Goal: Task Accomplishment & Management: Manage account settings

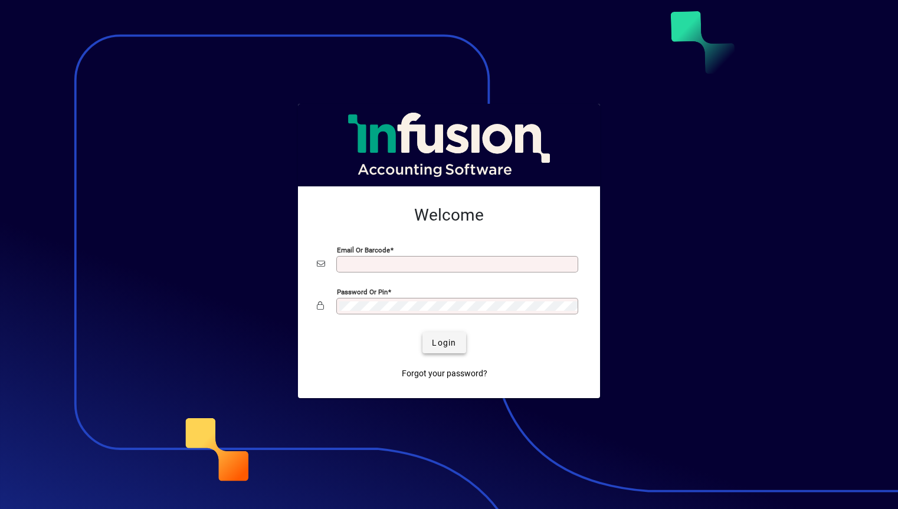
type input "**********"
click at [446, 347] on span "Login" at bounding box center [444, 343] width 24 height 12
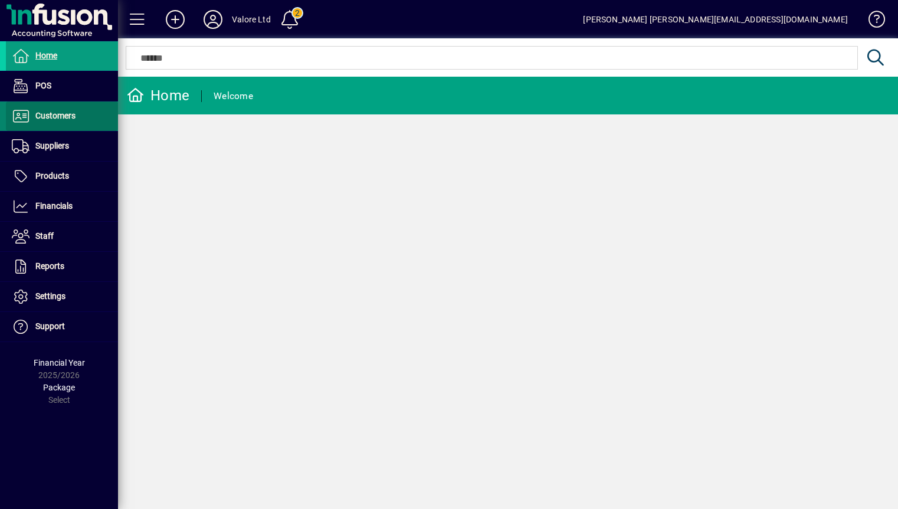
click at [67, 118] on span "Customers" at bounding box center [55, 115] width 40 height 9
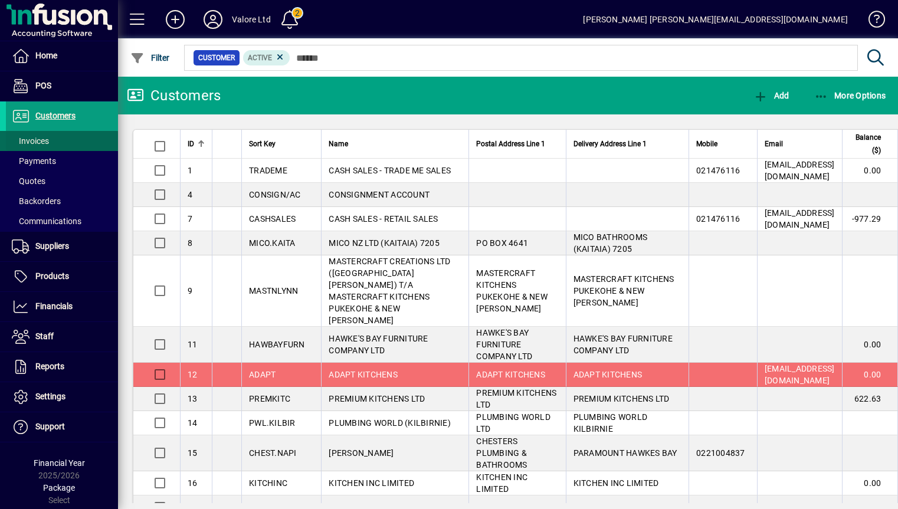
click at [51, 140] on span at bounding box center [62, 141] width 112 height 28
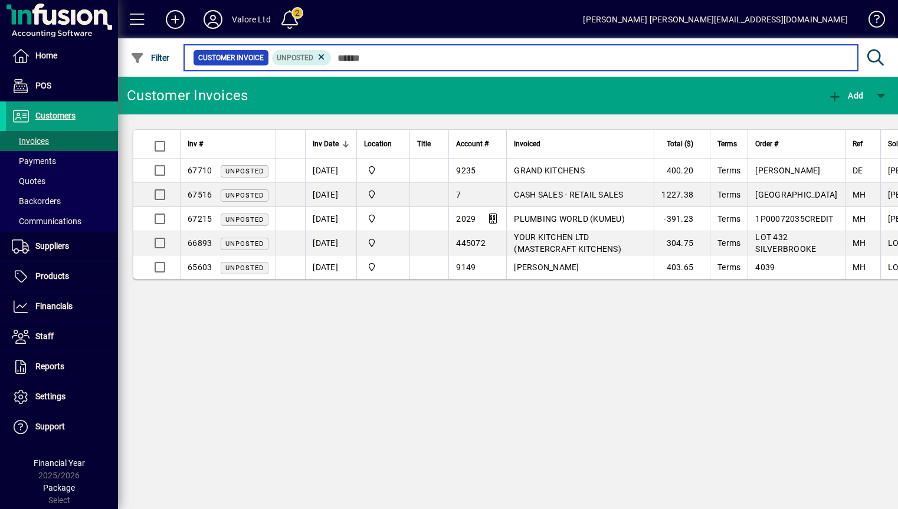
click at [346, 60] on input "text" at bounding box center [589, 58] width 517 height 17
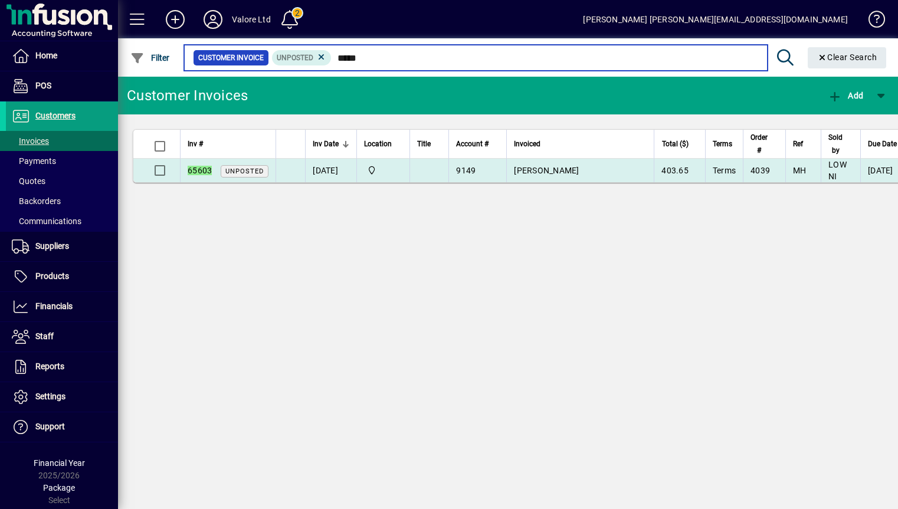
type input "*****"
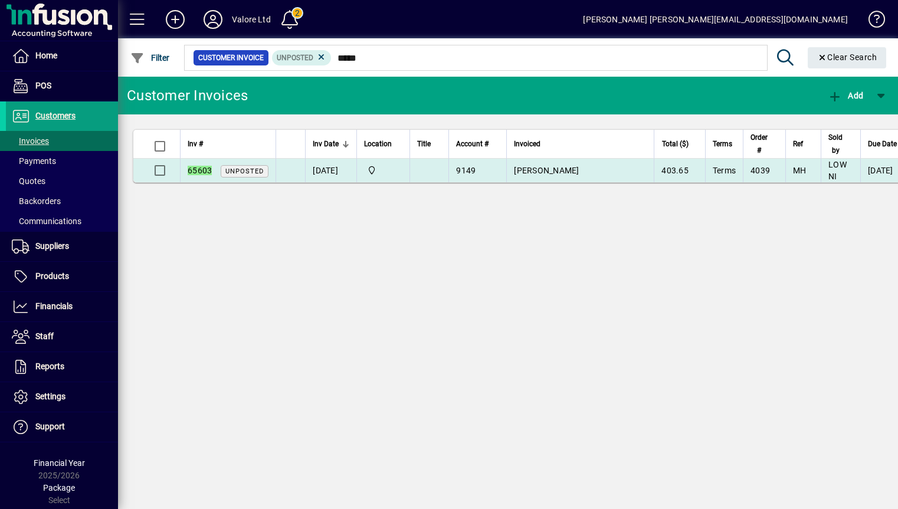
click at [575, 172] on span "HASTINGS LAMINATES" at bounding box center [546, 170] width 65 height 9
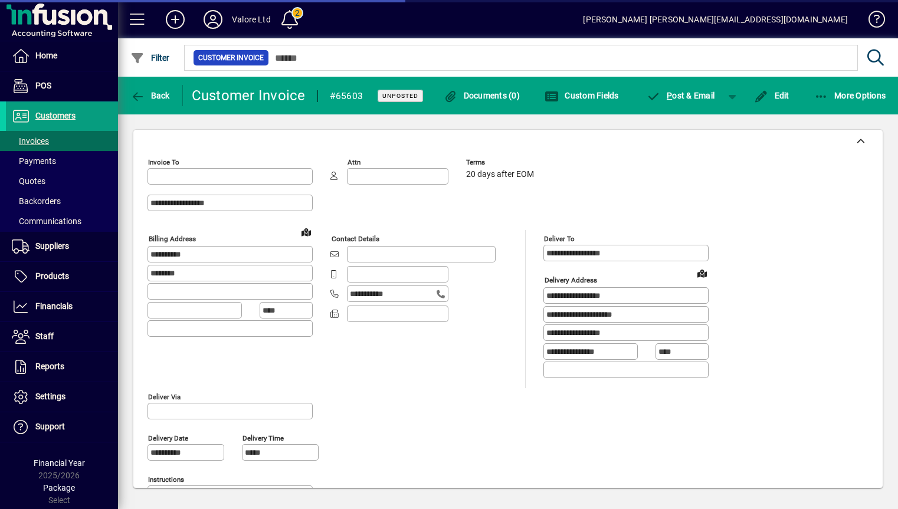
type input "**********"
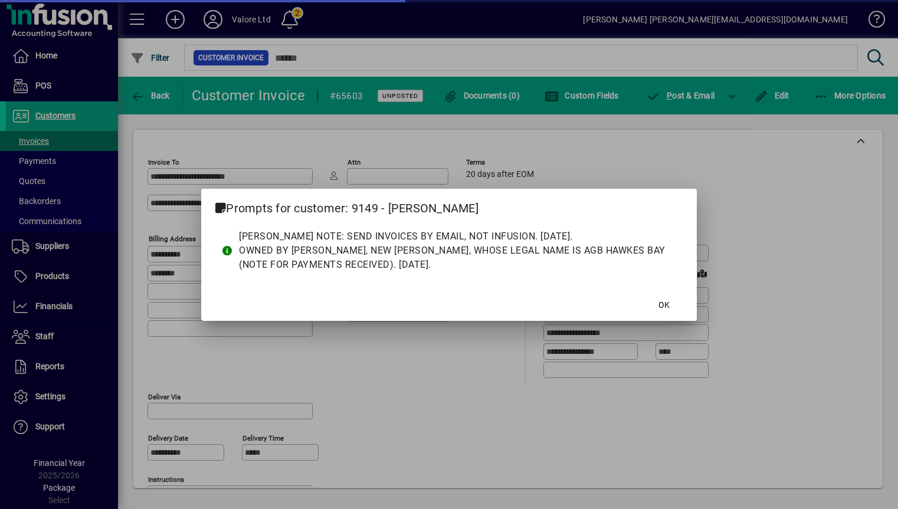
type input "**********"
click at [661, 307] on span "OK" at bounding box center [663, 305] width 11 height 12
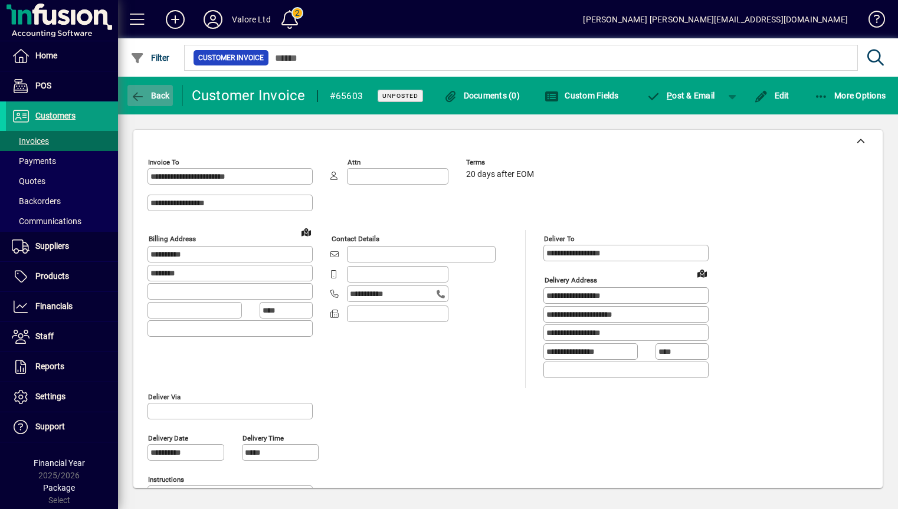
click at [147, 97] on span "Back" at bounding box center [150, 95] width 40 height 9
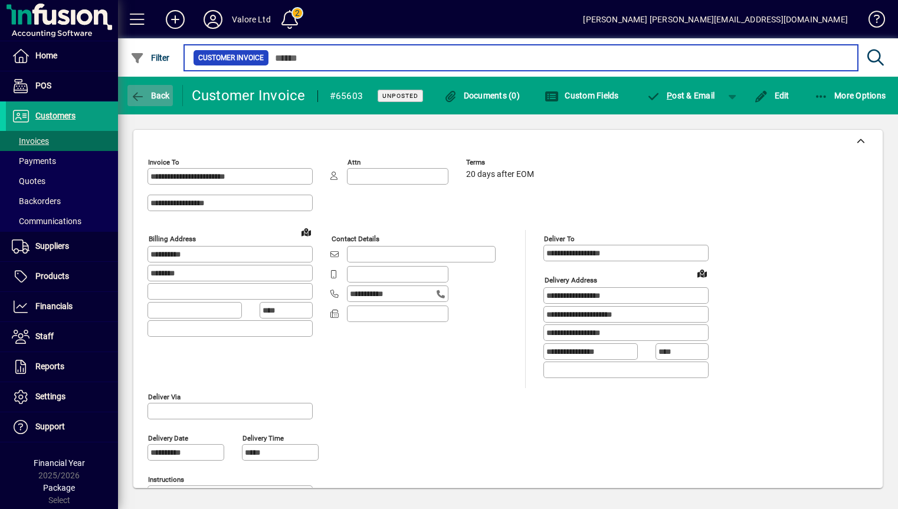
type input "*****"
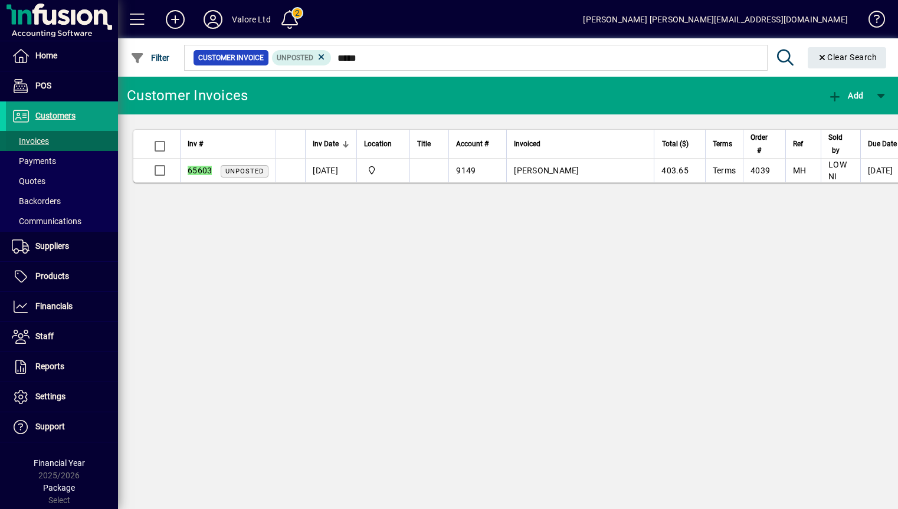
click at [27, 143] on span "Invoices" at bounding box center [30, 140] width 37 height 9
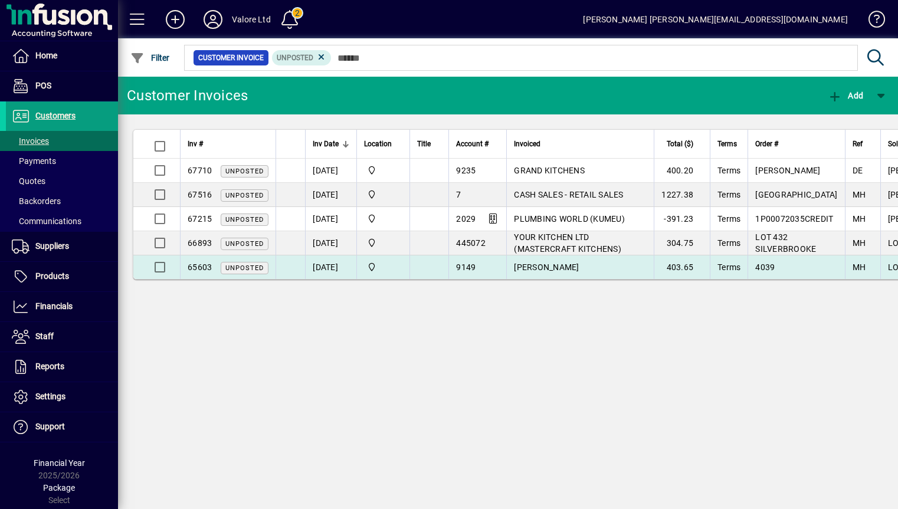
click at [315, 266] on td "15/08/2024" at bounding box center [330, 267] width 51 height 24
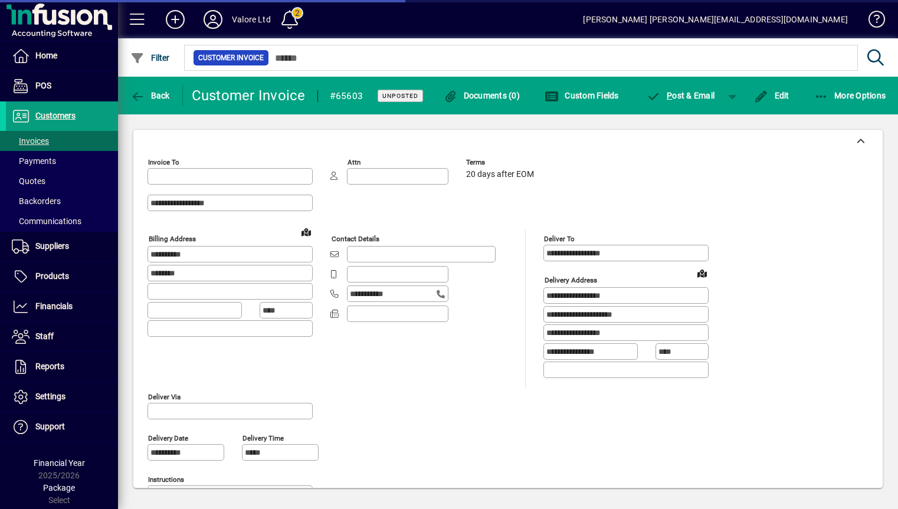
type input "**********"
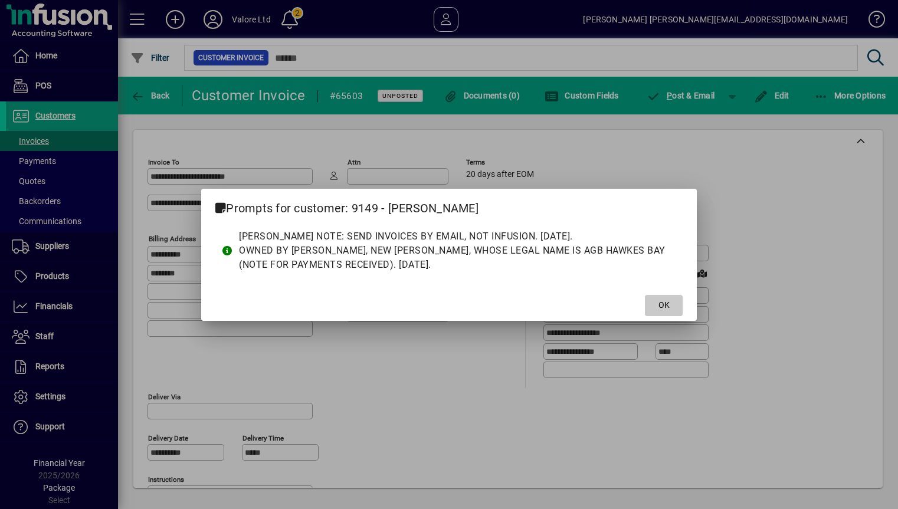
click at [659, 307] on span "OK" at bounding box center [663, 305] width 11 height 12
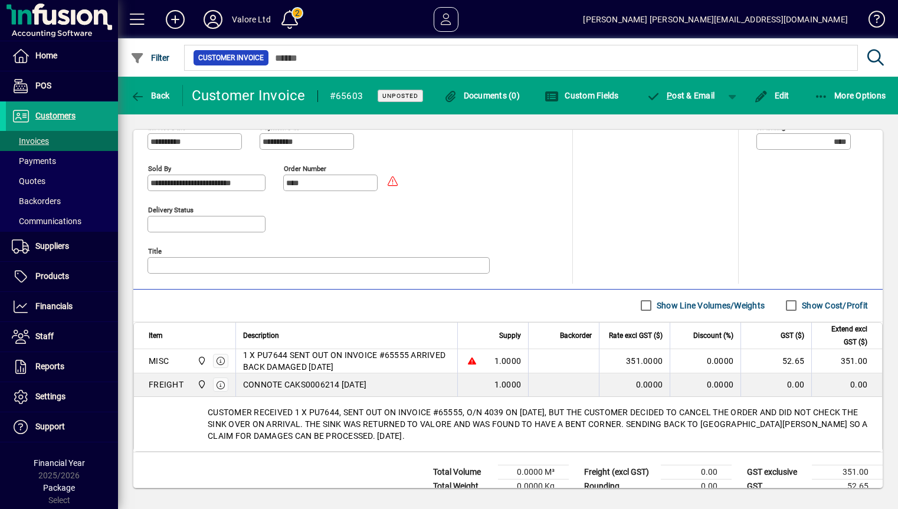
scroll to position [536, 0]
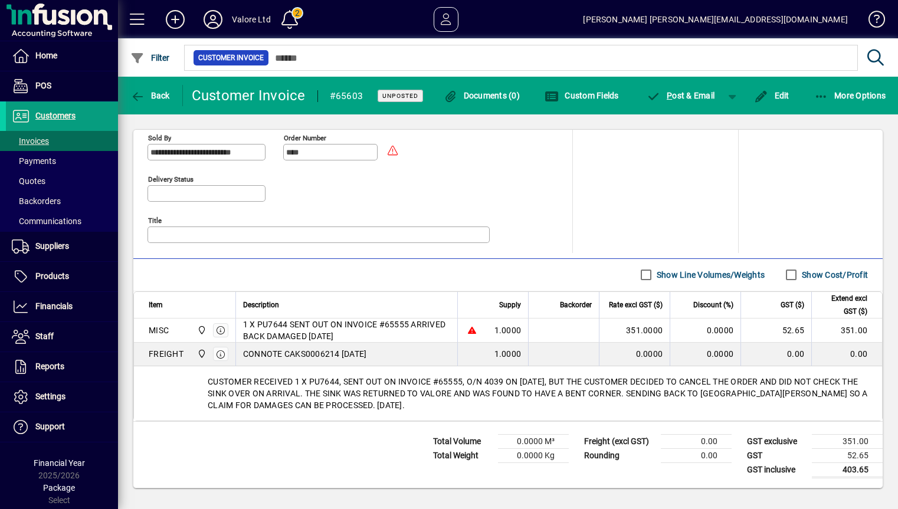
drag, startPoint x: 399, startPoint y: 406, endPoint x: 207, endPoint y: 382, distance: 193.2
click at [207, 382] on div "CUSTOMER RECEIVED 1 X PU7644, SENT OUT ON INVOICE #65555, O/N 4039 ON 07/08/24,…" at bounding box center [508, 393] width 748 height 54
copy div "CUSTOMER RECEIVED 1 X PU7644, SENT OUT ON INVOICE #65555, O/N 4039 ON 07/08/24,…"
click at [44, 139] on span "Invoices" at bounding box center [30, 140] width 37 height 9
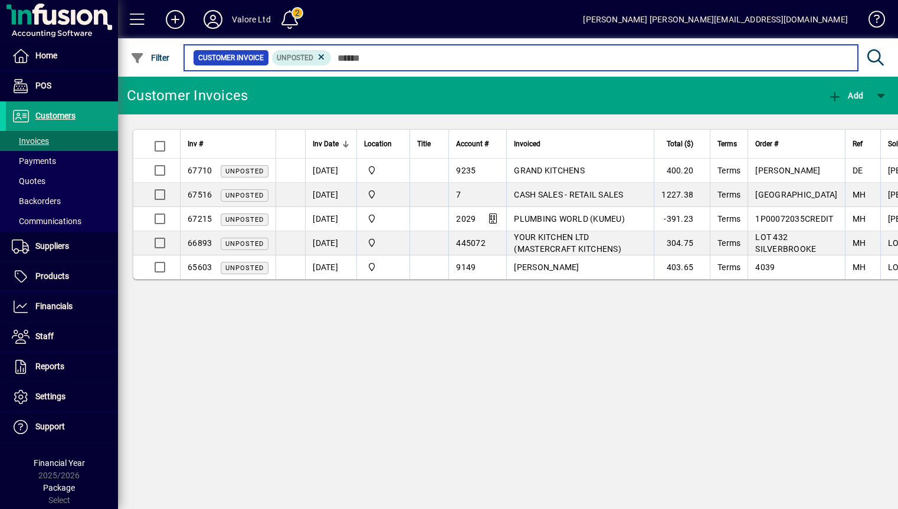
click at [351, 56] on input "text" at bounding box center [589, 58] width 517 height 17
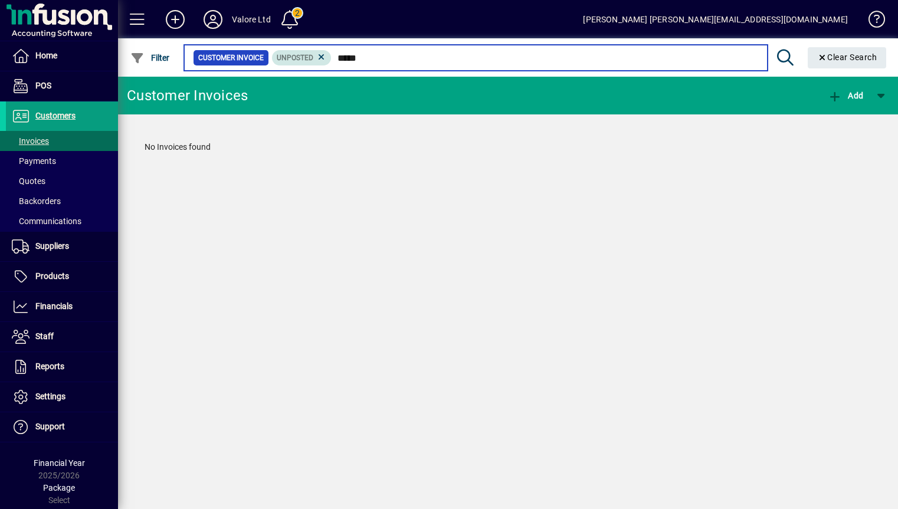
type input "*****"
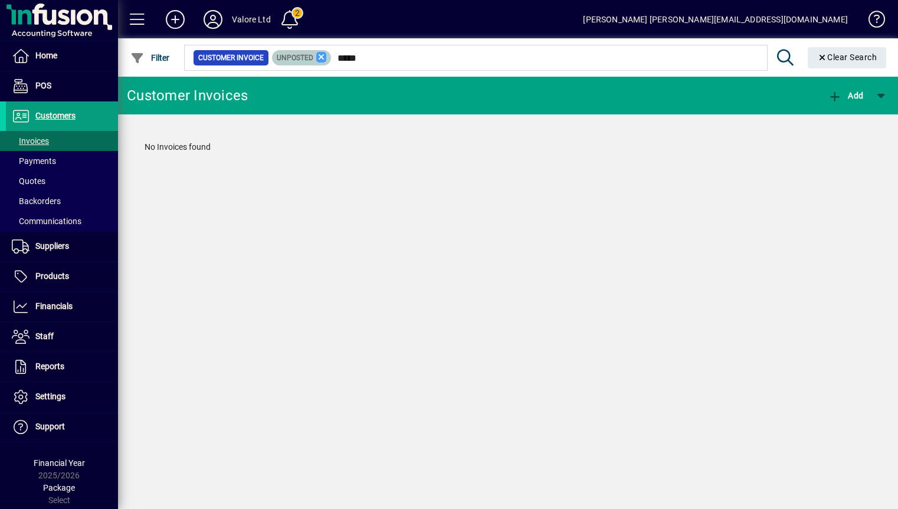
click at [326, 55] on mat-chip "Unposted" at bounding box center [302, 57] width 60 height 15
click at [323, 55] on icon at bounding box center [321, 57] width 11 height 11
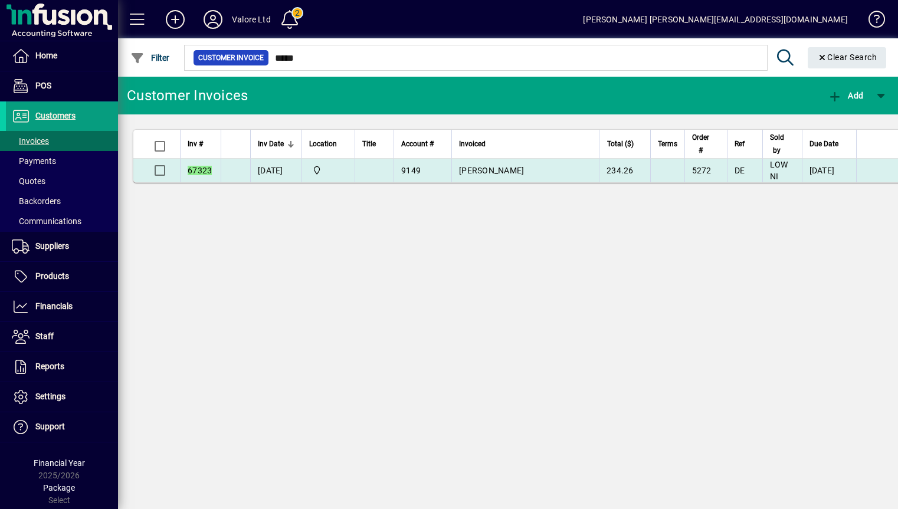
click at [496, 170] on span "HASTINGS LAMINATES" at bounding box center [491, 170] width 65 height 9
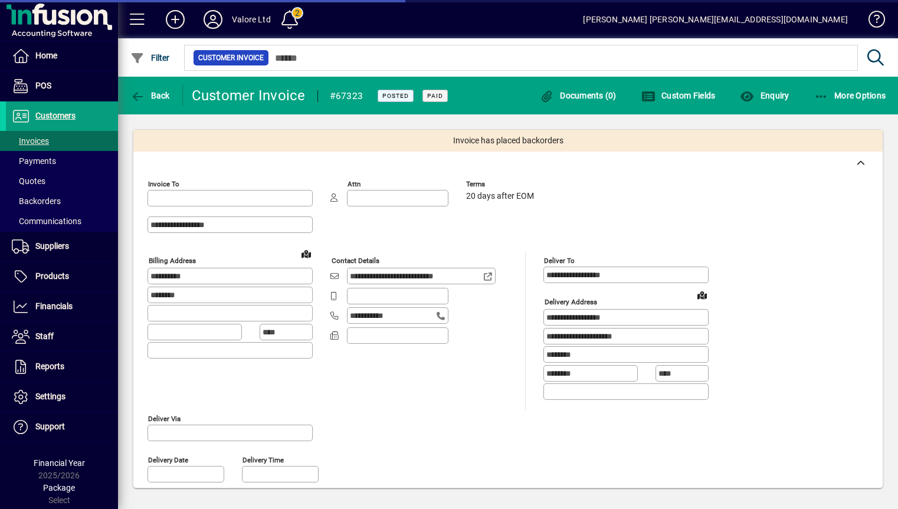
type input "**********"
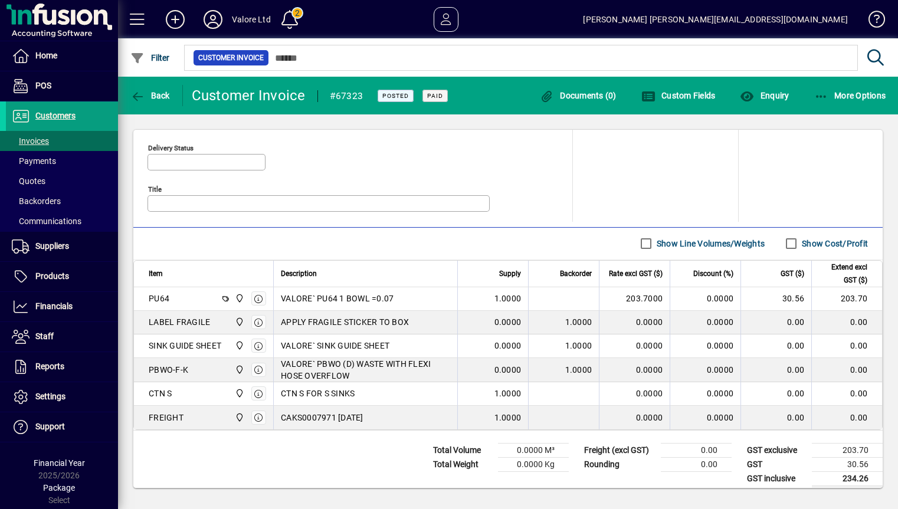
scroll to position [598, 0]
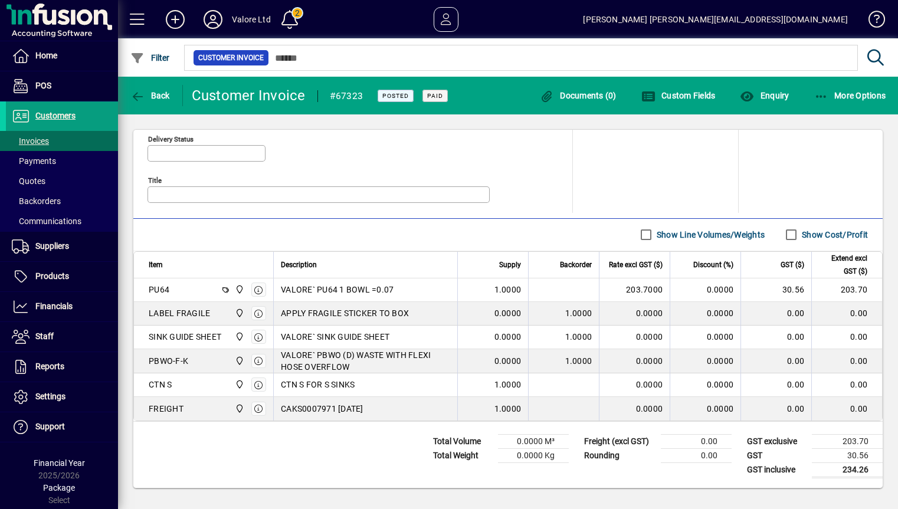
drag, startPoint x: 283, startPoint y: 409, endPoint x: 364, endPoint y: 409, distance: 81.4
click at [363, 409] on span "CAKS0007971 3/6/25" at bounding box center [322, 409] width 83 height 12
click at [41, 140] on span "Invoices" at bounding box center [30, 140] width 37 height 9
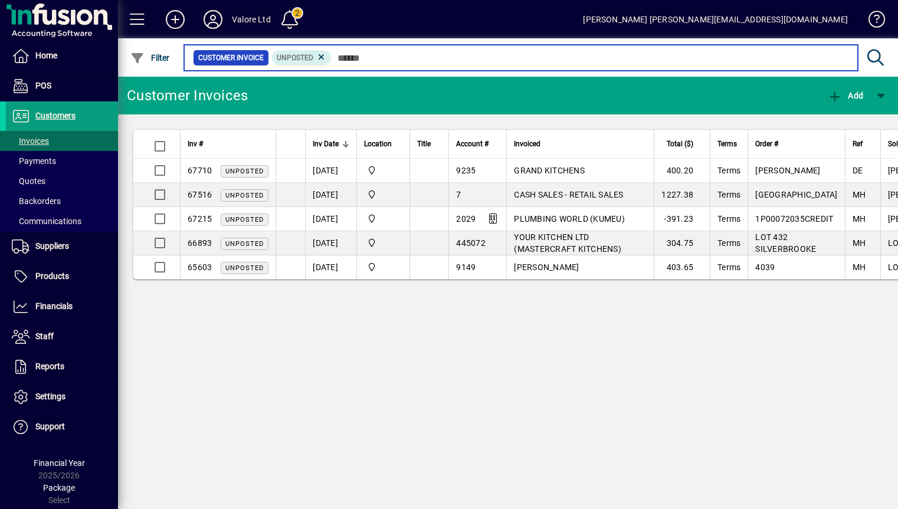
click at [372, 55] on input "text" at bounding box center [589, 58] width 517 height 17
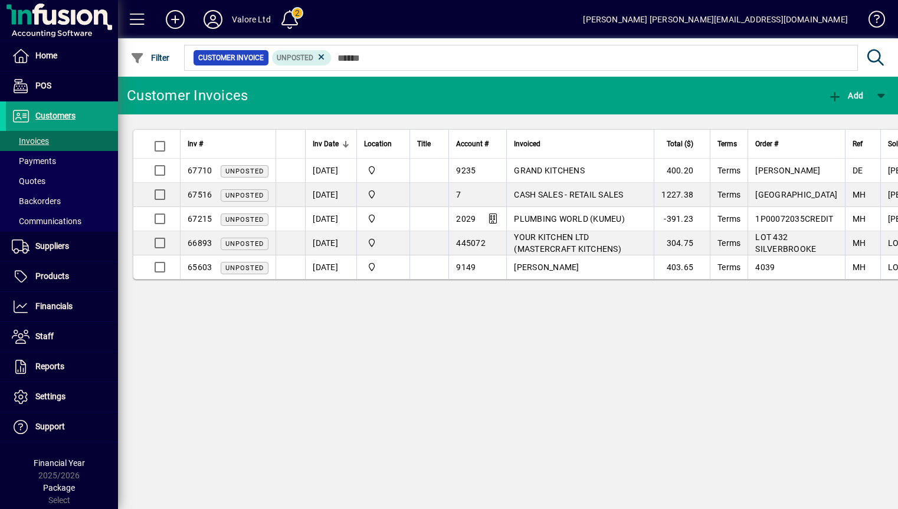
click at [318, 56] on icon at bounding box center [321, 57] width 11 height 11
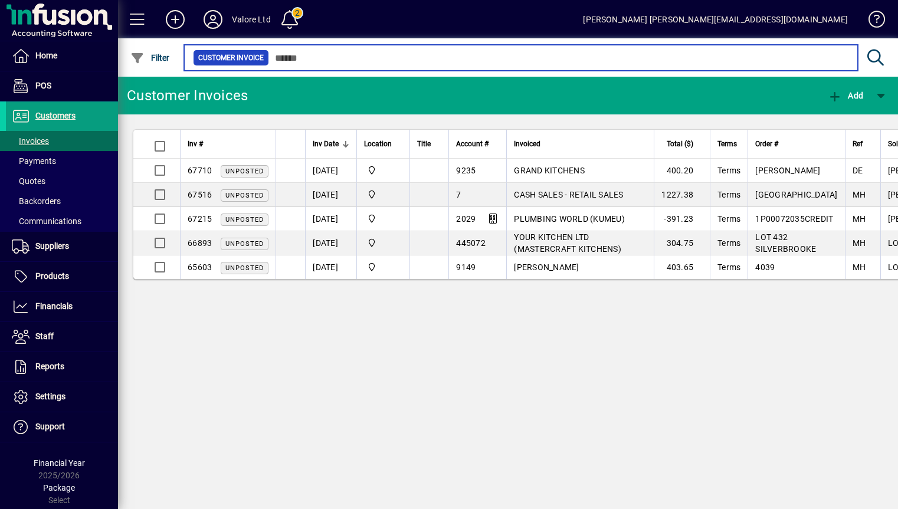
click at [307, 60] on input "text" at bounding box center [558, 58] width 579 height 17
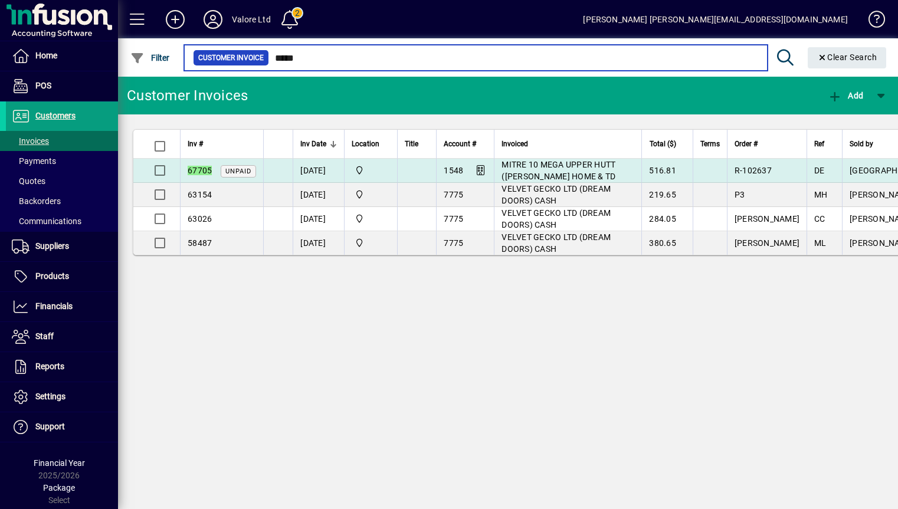
type input "*****"
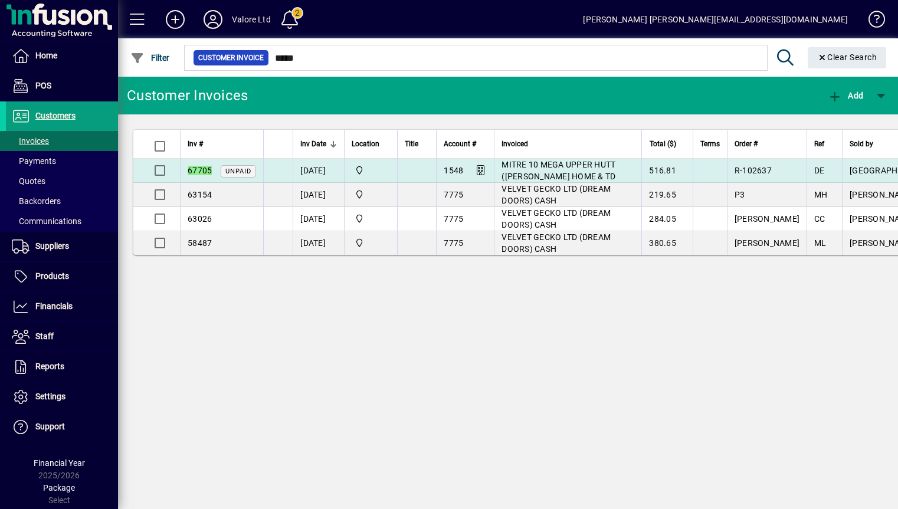
click at [320, 169] on td "15/08/2025" at bounding box center [318, 171] width 51 height 24
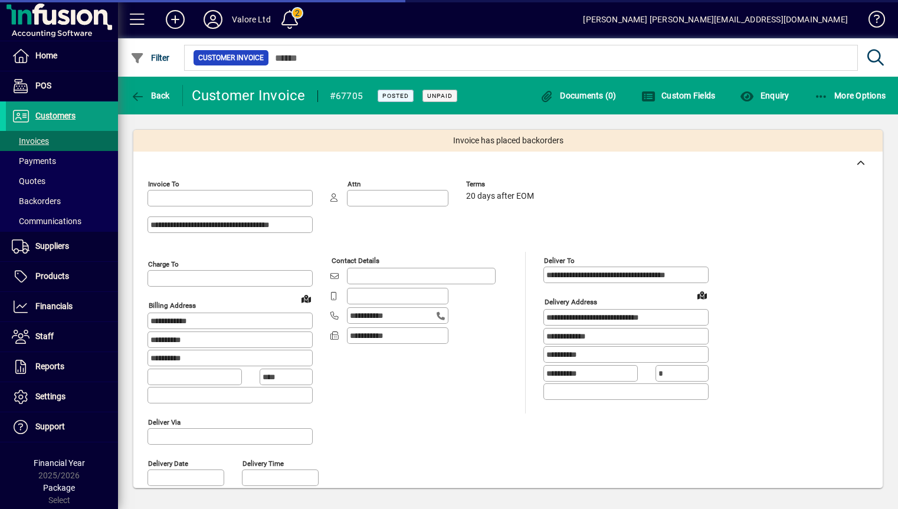
type input "**********"
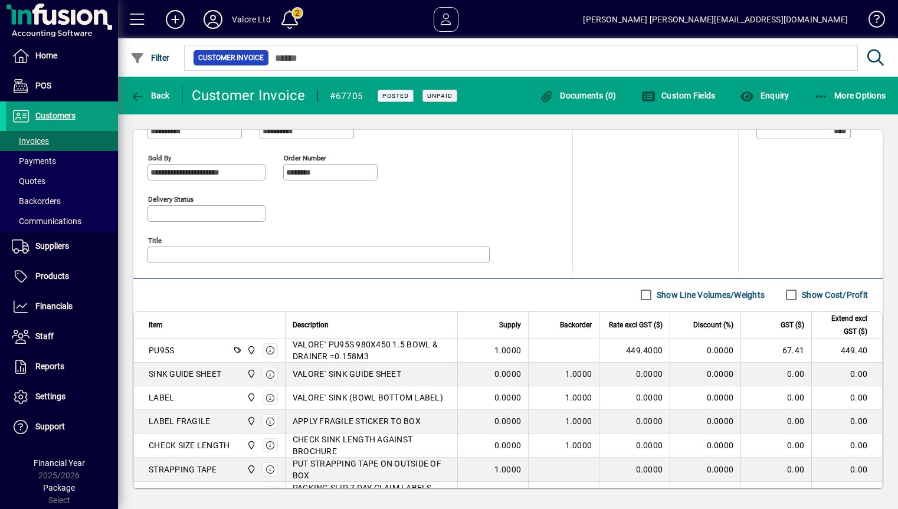
scroll to position [675, 0]
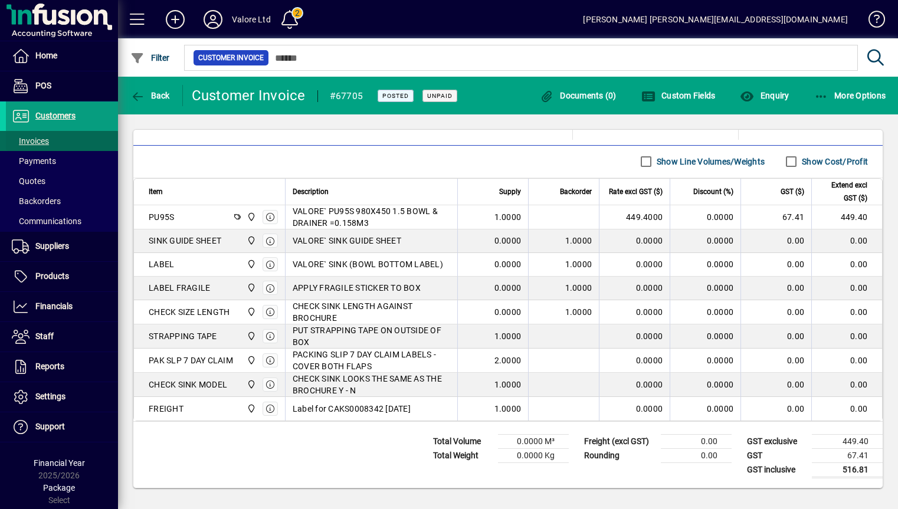
click at [31, 139] on span "Invoices" at bounding box center [30, 140] width 37 height 9
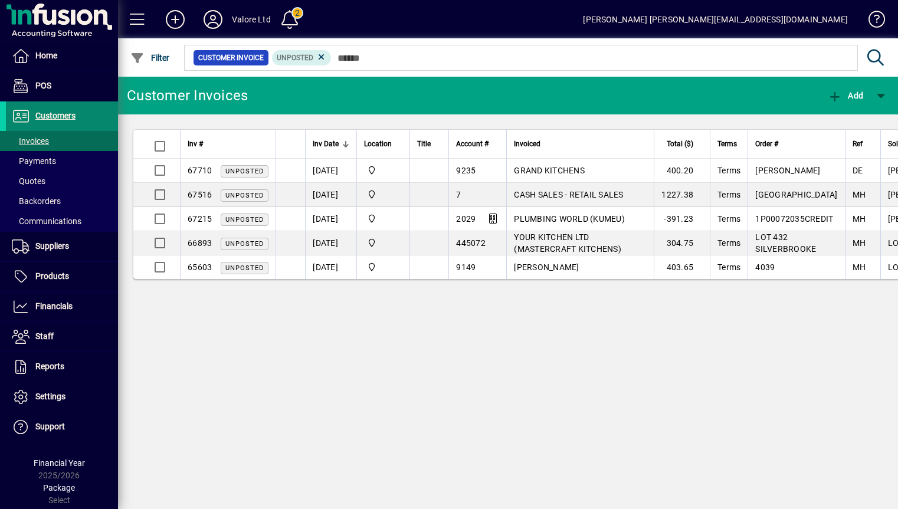
click at [53, 114] on span "Customers" at bounding box center [55, 115] width 40 height 9
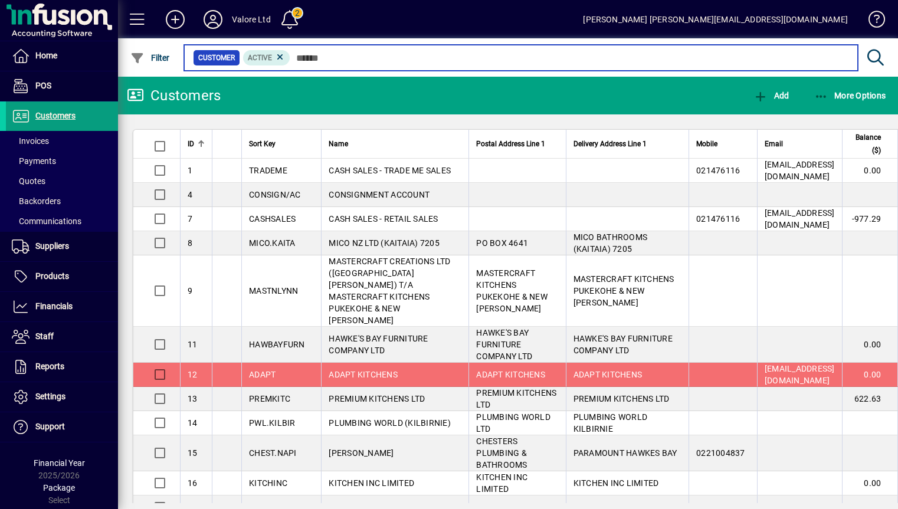
click at [319, 55] on input "text" at bounding box center [569, 58] width 558 height 17
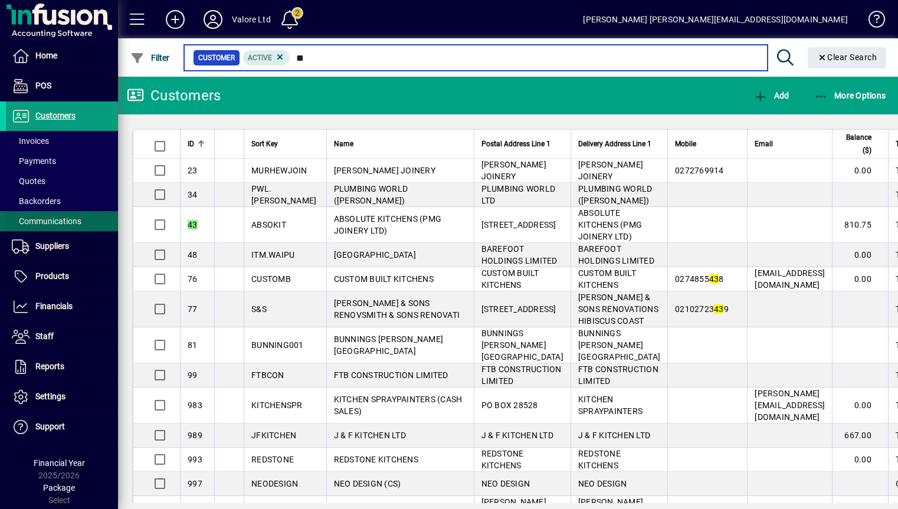
type input "**"
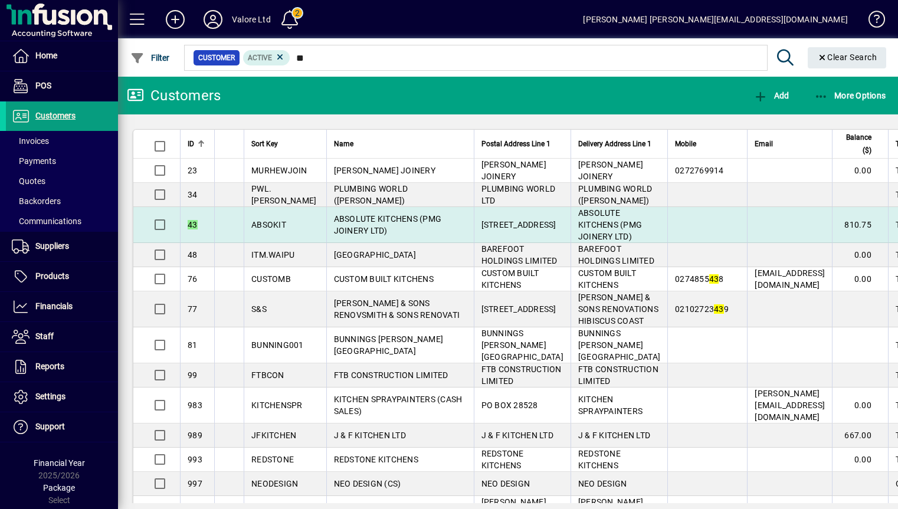
click at [397, 234] on span "ABSOLUTE KITCHENS (PMG JOINERY LTD)" at bounding box center [388, 224] width 108 height 21
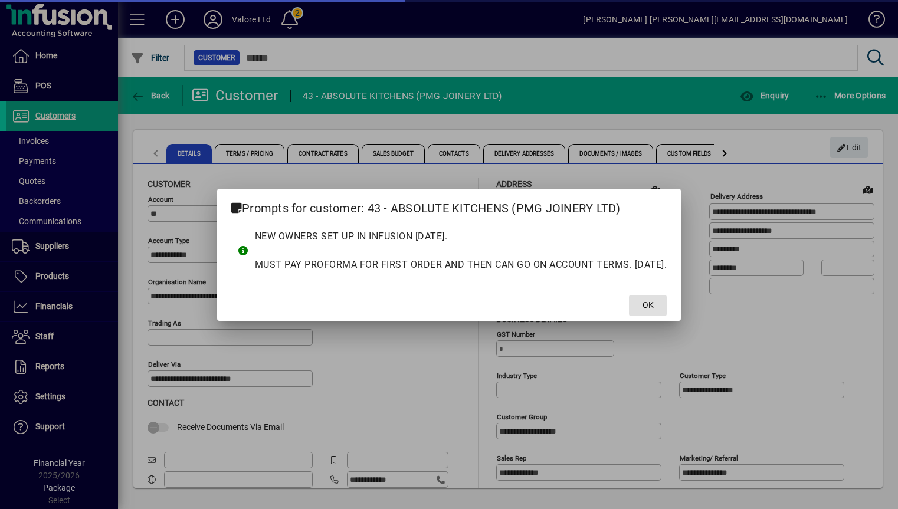
type input "**********"
click at [652, 304] on span "OK" at bounding box center [647, 305] width 11 height 12
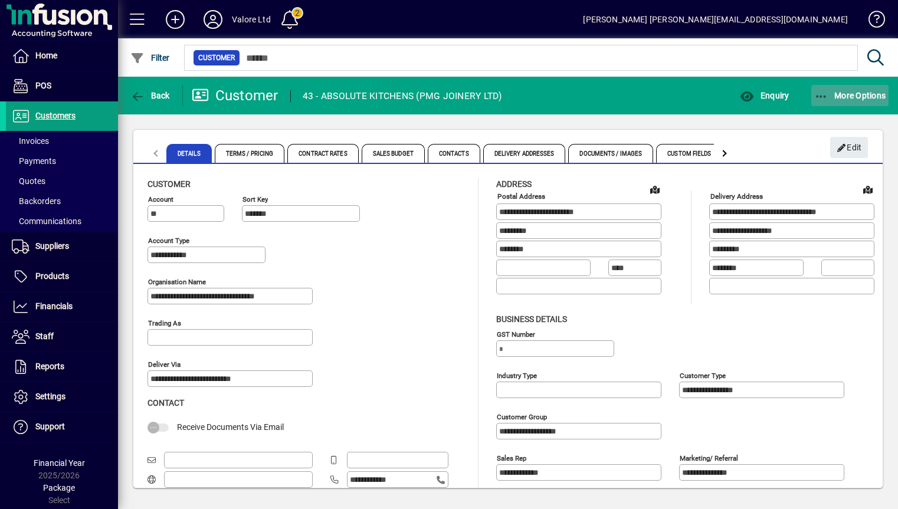
click at [853, 93] on span "More Options" at bounding box center [850, 95] width 72 height 9
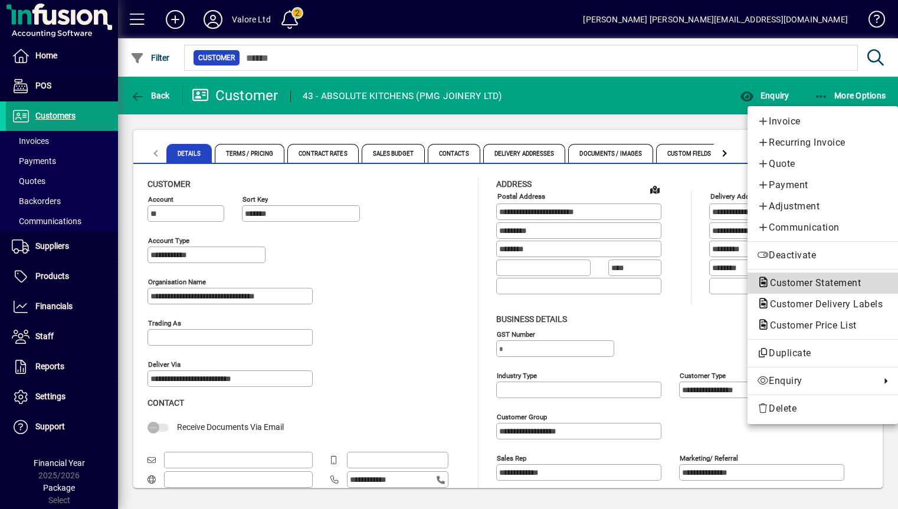
click at [804, 283] on span "Customer Statement" at bounding box center [812, 282] width 110 height 11
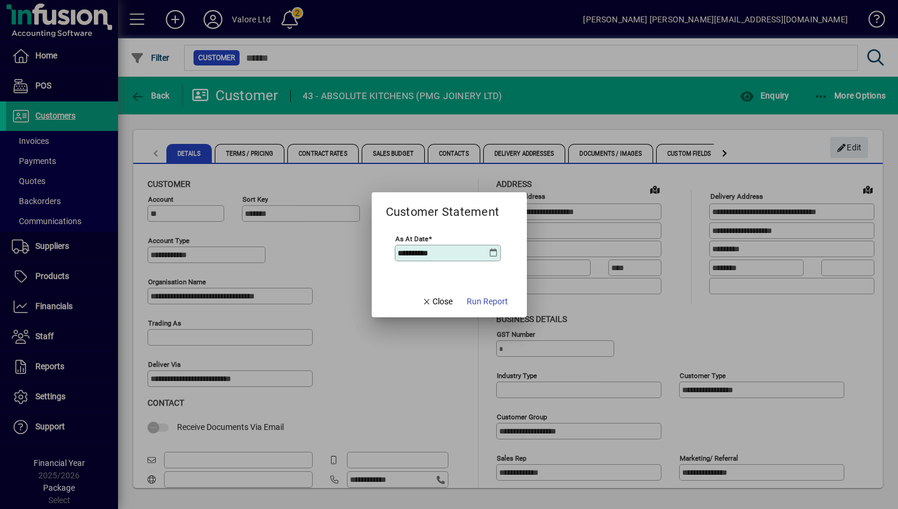
click at [494, 253] on icon at bounding box center [493, 252] width 9 height 9
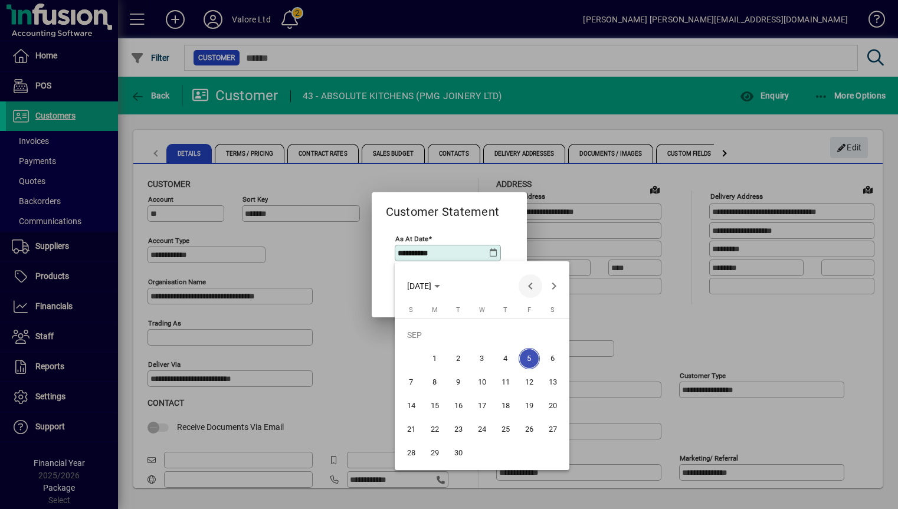
click at [527, 285] on span "Previous month" at bounding box center [530, 286] width 24 height 24
click at [416, 449] on span "31" at bounding box center [410, 452] width 21 height 21
type input "**********"
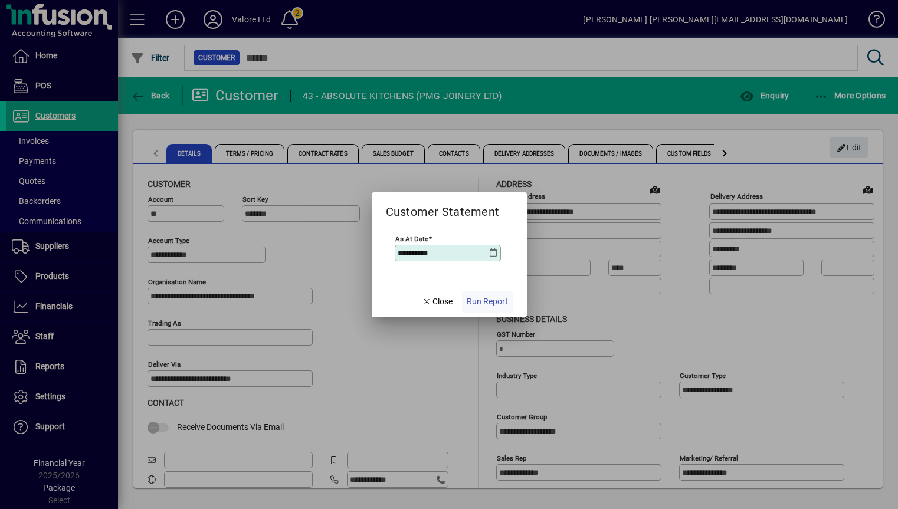
click at [486, 303] on span "Run Report" at bounding box center [486, 301] width 41 height 12
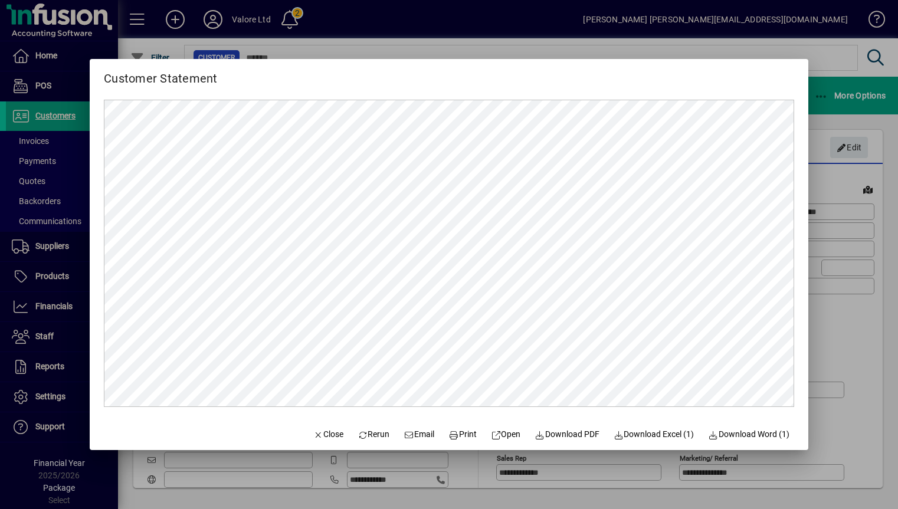
click at [876, 230] on div at bounding box center [449, 254] width 898 height 509
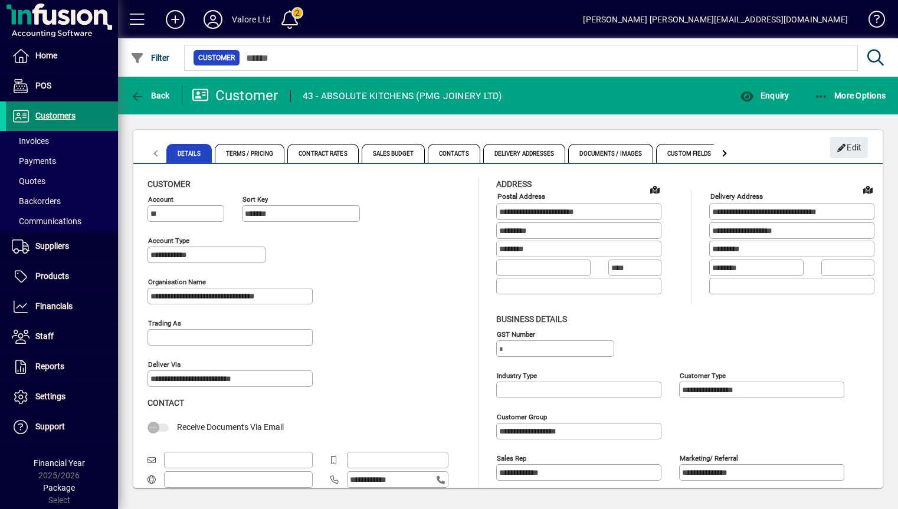
click at [51, 114] on span "Customers" at bounding box center [55, 115] width 40 height 9
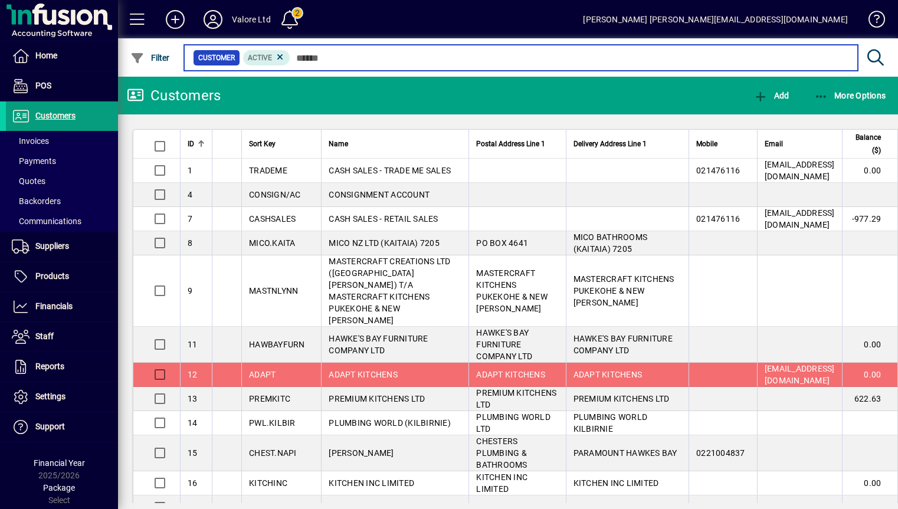
click at [341, 57] on input "text" at bounding box center [569, 58] width 558 height 17
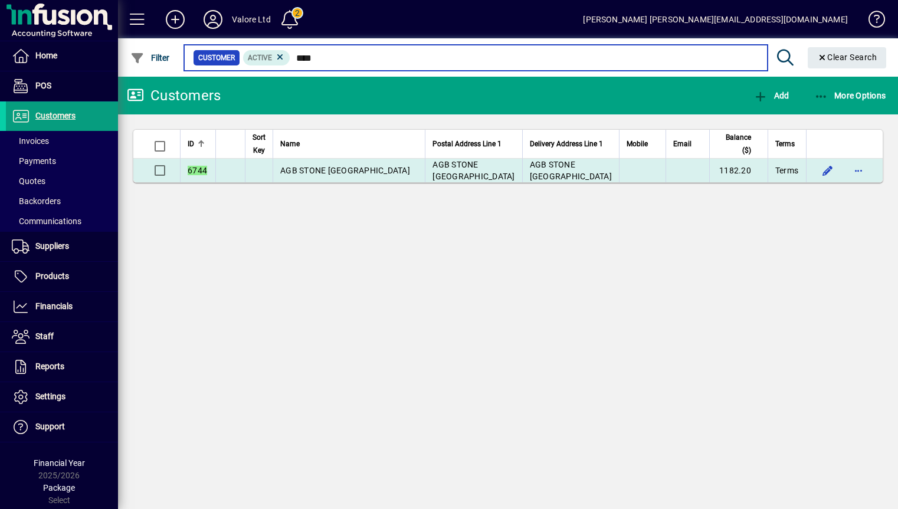
type input "****"
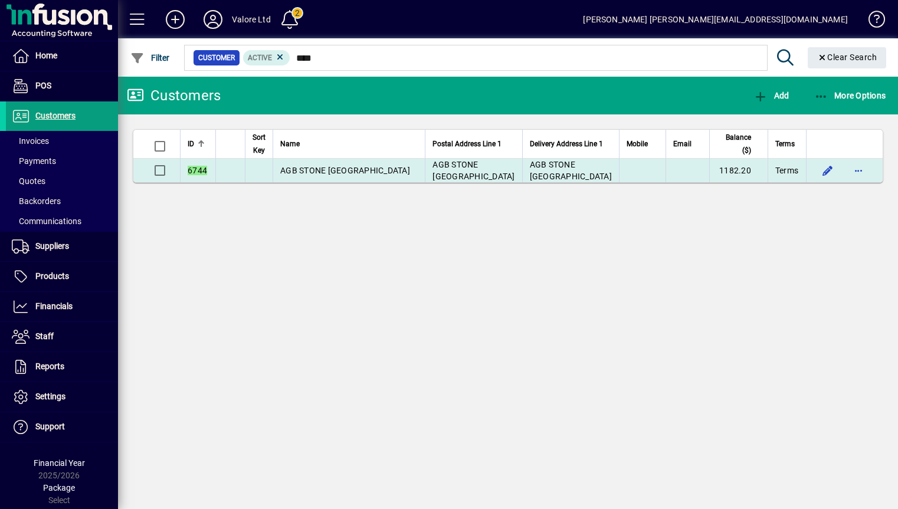
click at [741, 170] on td "1182.20" at bounding box center [738, 171] width 58 height 24
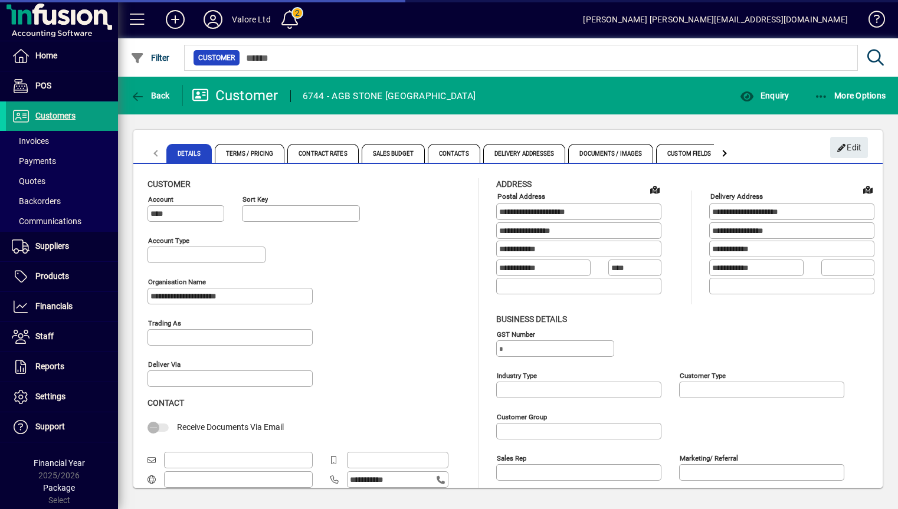
type input "**********"
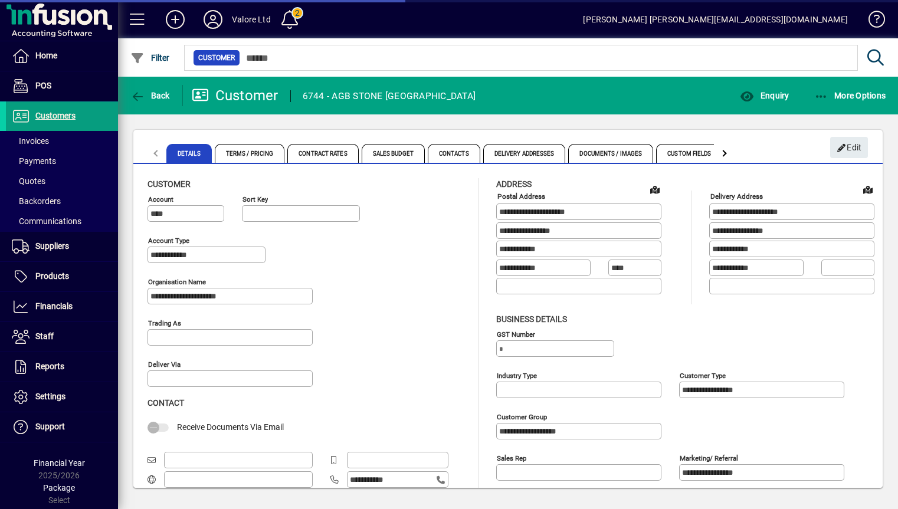
type input "**********"
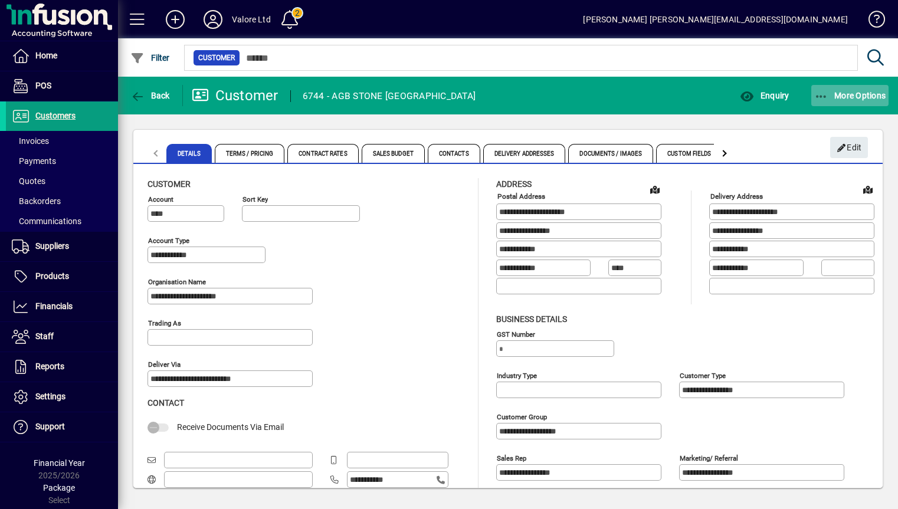
click at [837, 97] on span "More Options" at bounding box center [850, 95] width 72 height 9
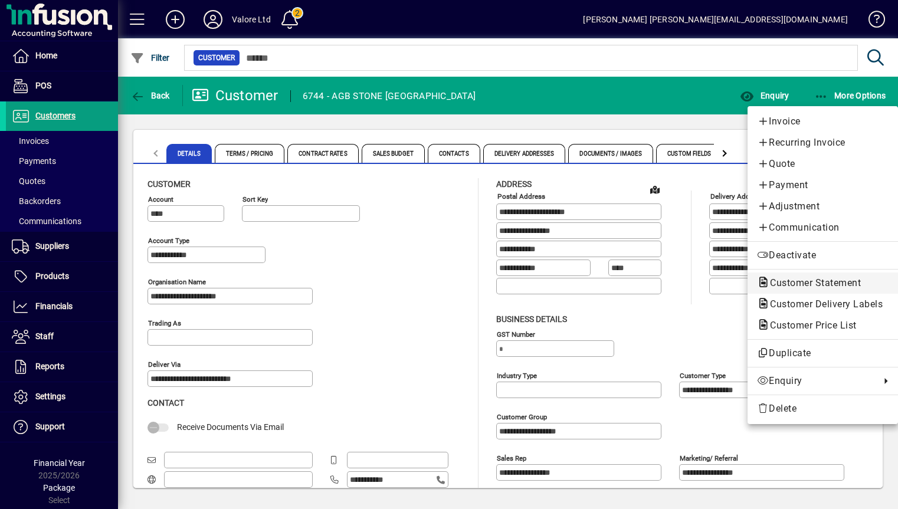
click at [796, 283] on span "Customer Statement" at bounding box center [812, 282] width 110 height 11
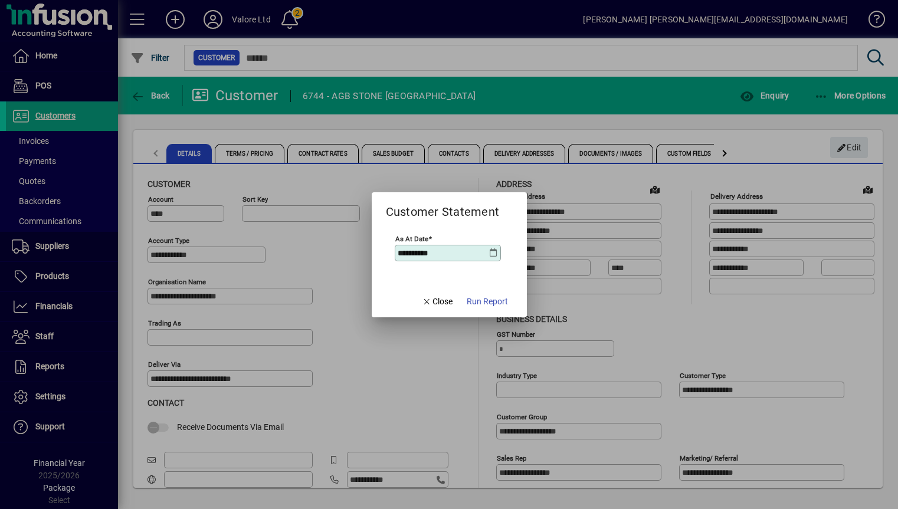
click at [485, 300] on span "Run Report" at bounding box center [486, 301] width 41 height 12
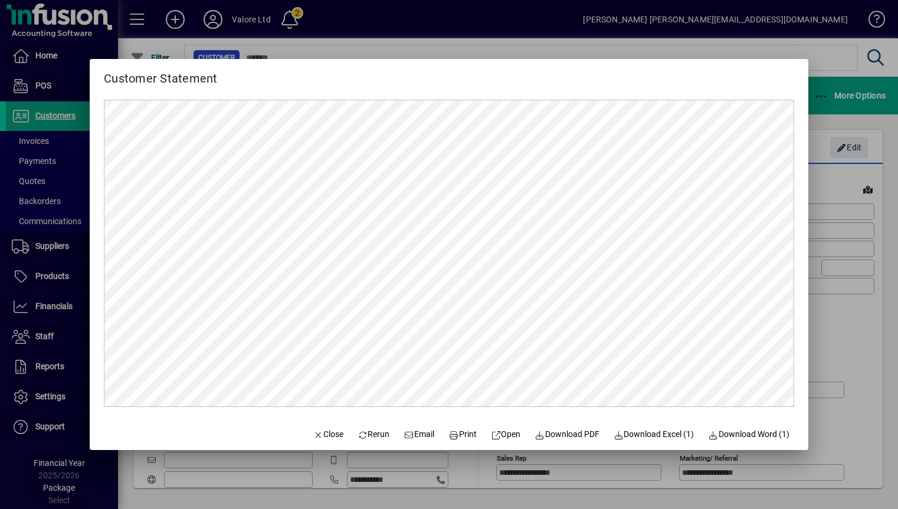
click at [878, 207] on div at bounding box center [449, 254] width 898 height 509
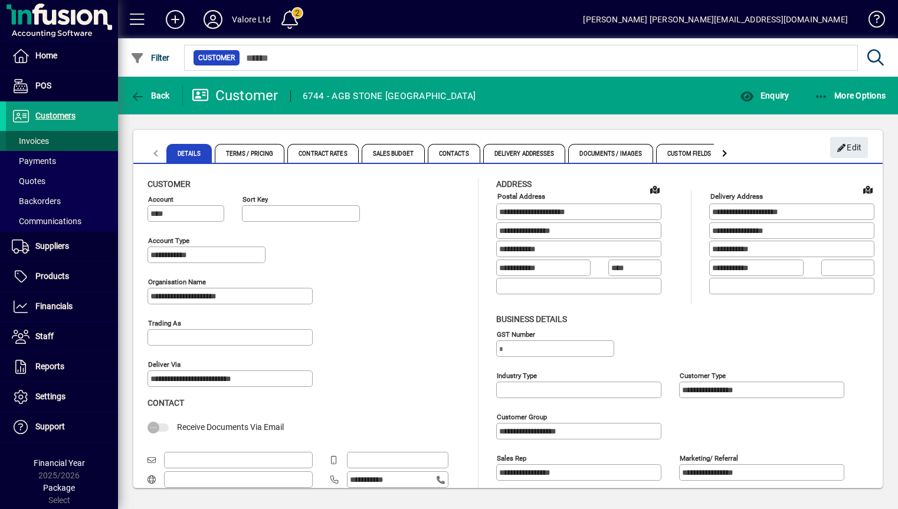
click at [41, 139] on span "Invoices" at bounding box center [30, 140] width 37 height 9
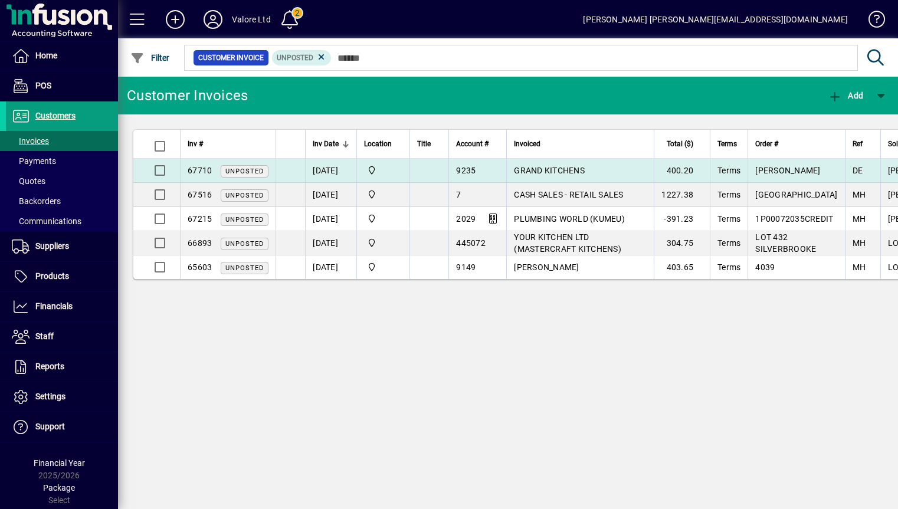
click at [567, 165] on td "GRAND KITCHENS" at bounding box center [579, 171] width 147 height 24
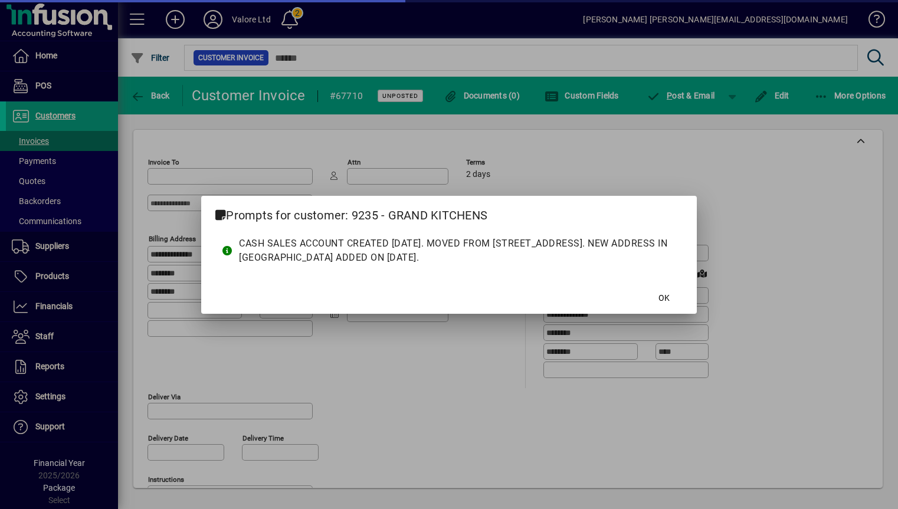
type input "**********"
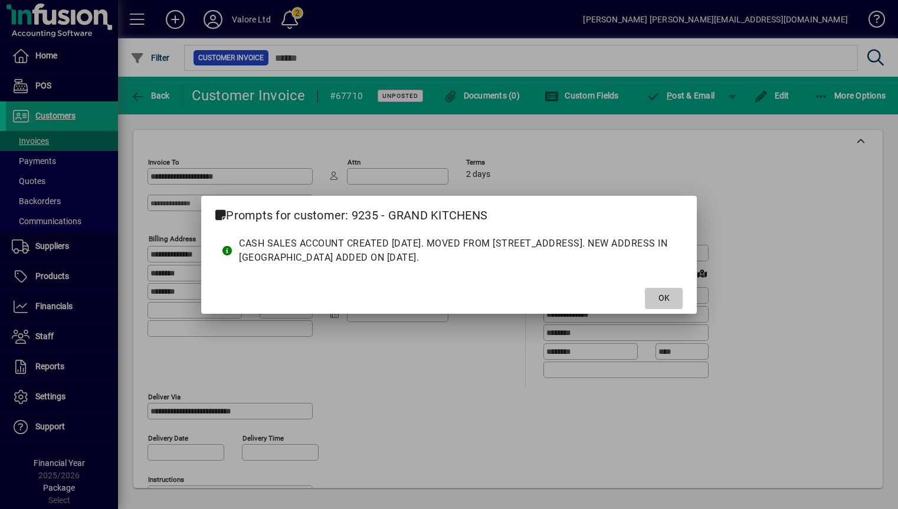
click at [671, 298] on span at bounding box center [664, 298] width 38 height 28
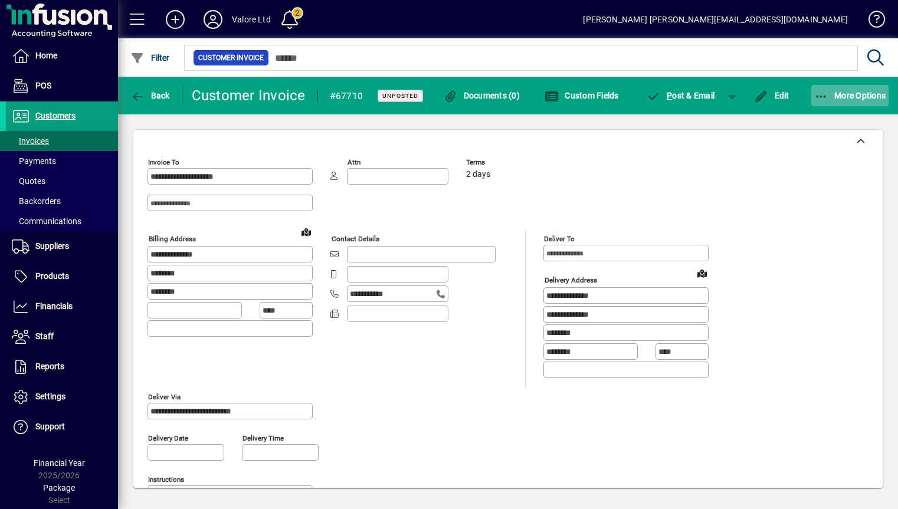
click at [850, 97] on span "More Options" at bounding box center [850, 95] width 72 height 9
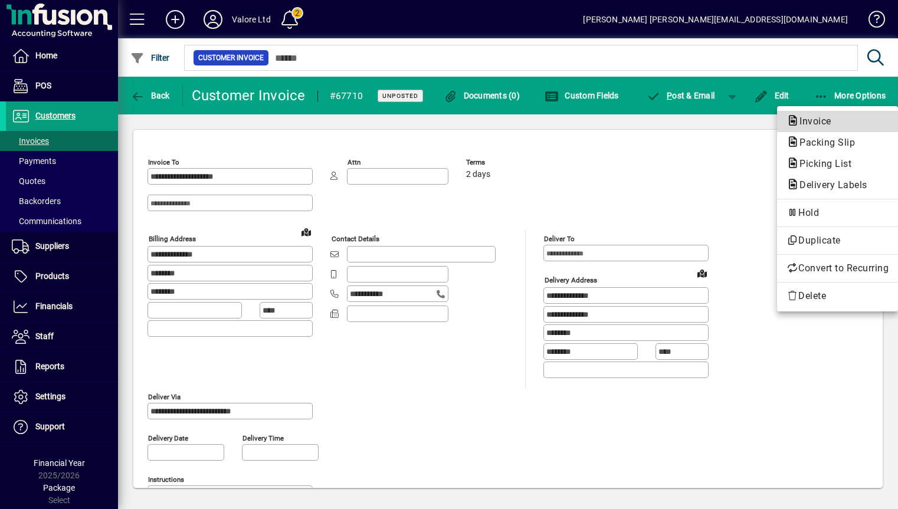
click at [810, 122] on span "Invoice" at bounding box center [811, 121] width 51 height 11
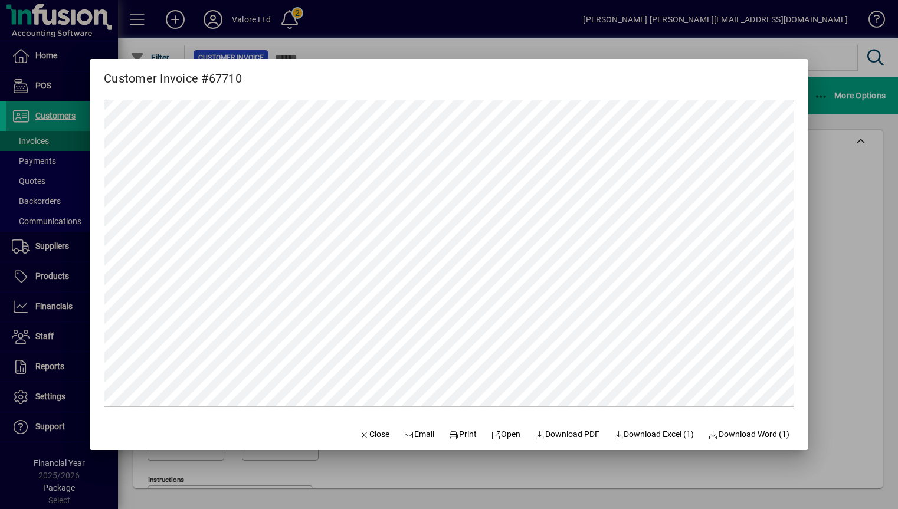
click at [64, 119] on div at bounding box center [449, 254] width 898 height 509
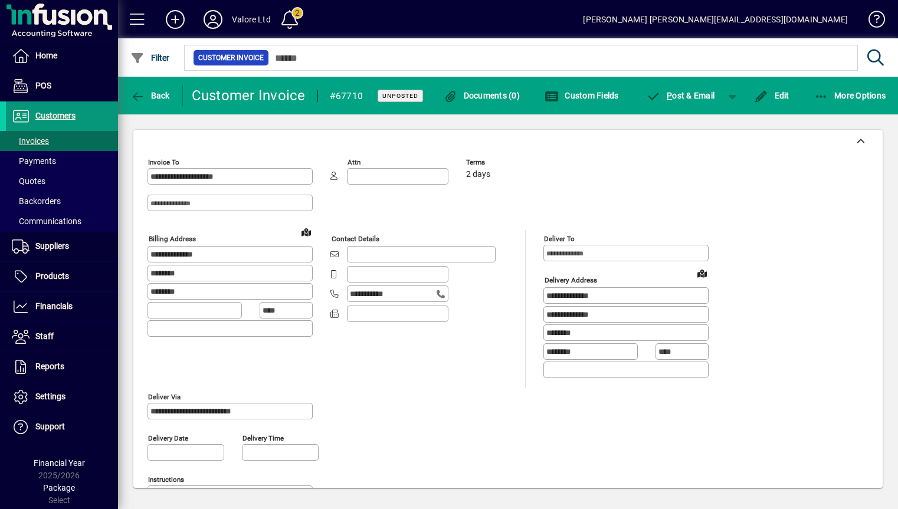
click at [57, 114] on span "Customers" at bounding box center [55, 115] width 40 height 9
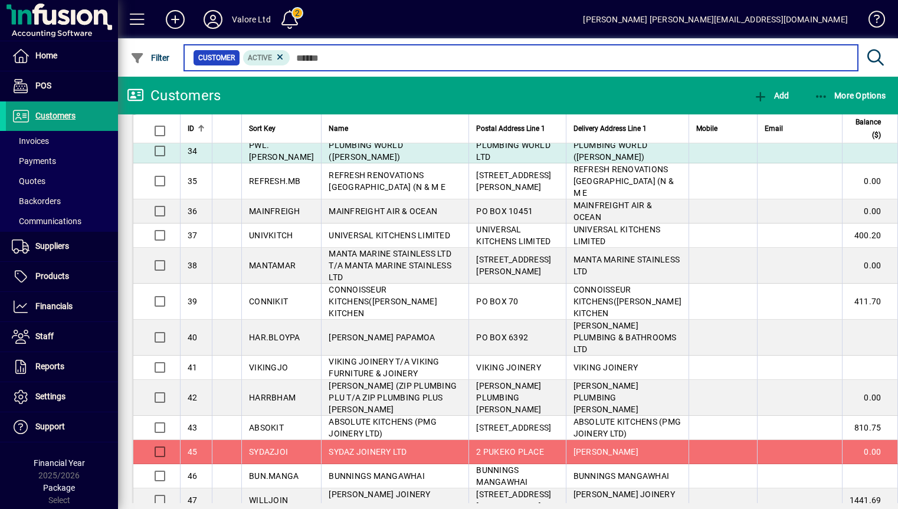
scroll to position [944, 0]
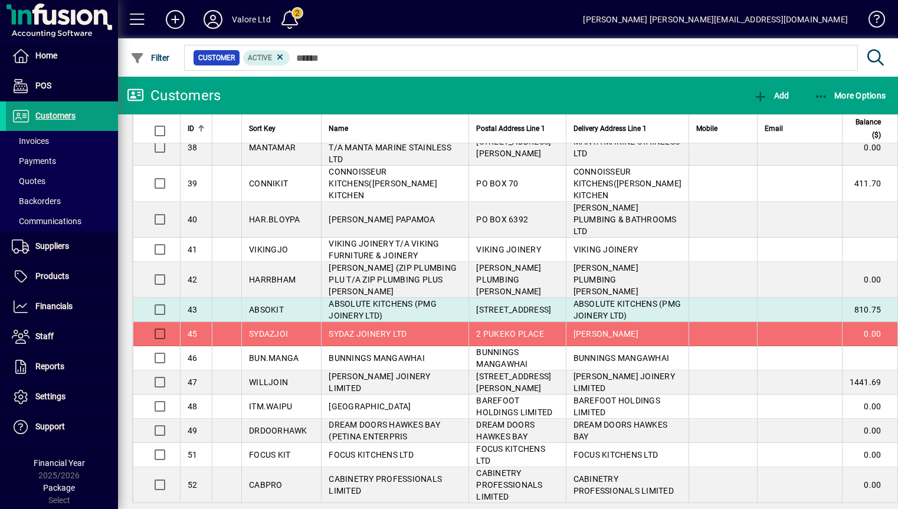
click at [372, 320] on span "ABSOLUTE KITCHENS (PMG JOINERY LTD)" at bounding box center [382, 309] width 108 height 21
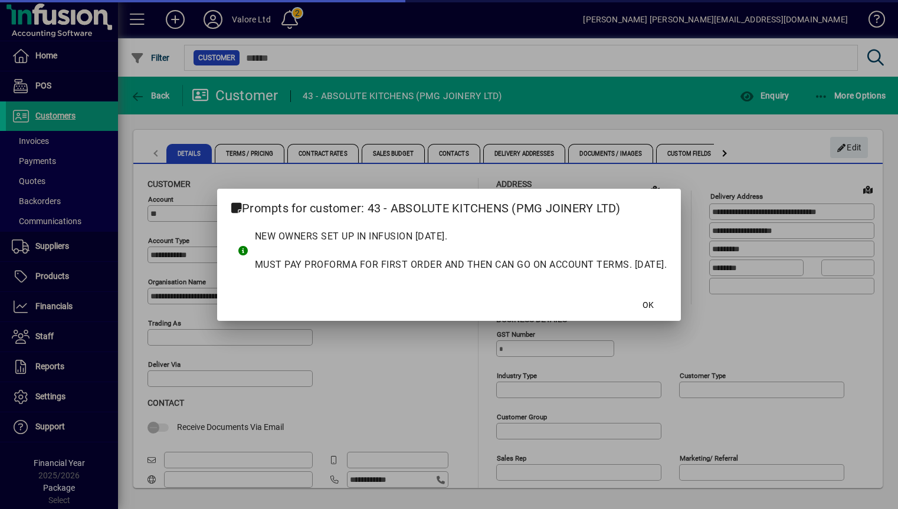
type input "**********"
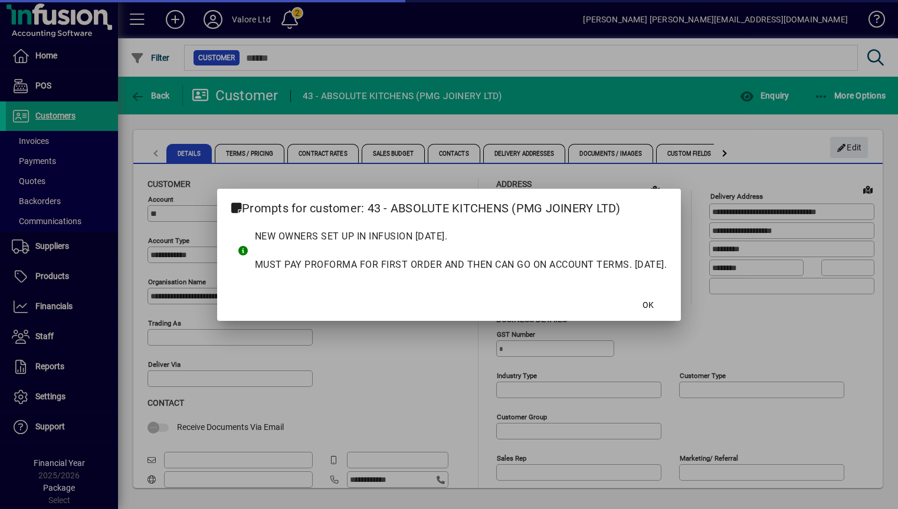
type input "**********"
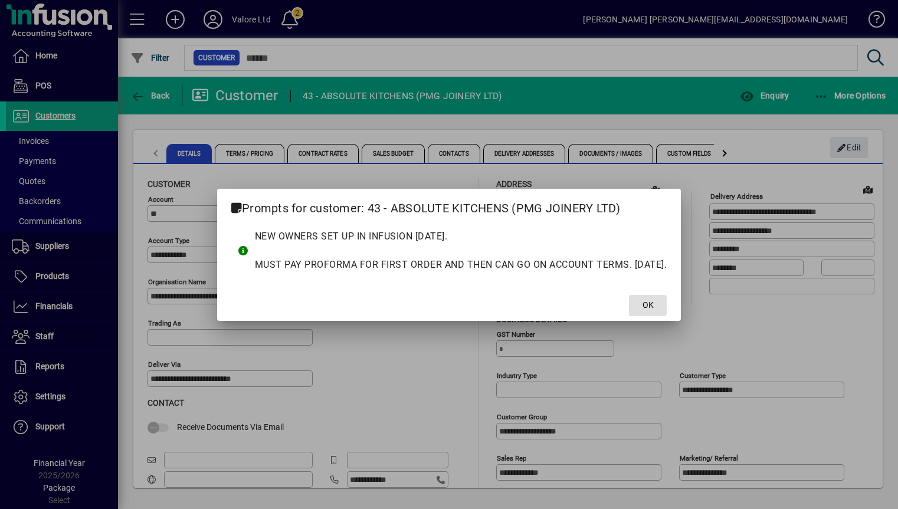
drag, startPoint x: 649, startPoint y: 305, endPoint x: 738, endPoint y: 231, distance: 116.0
click at [649, 304] on span "OK" at bounding box center [647, 305] width 11 height 12
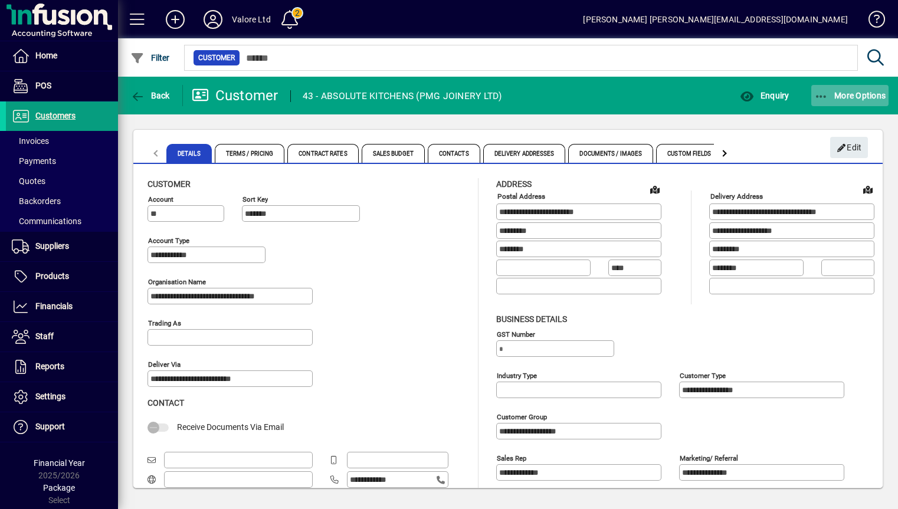
click at [853, 96] on span "More Options" at bounding box center [850, 95] width 72 height 9
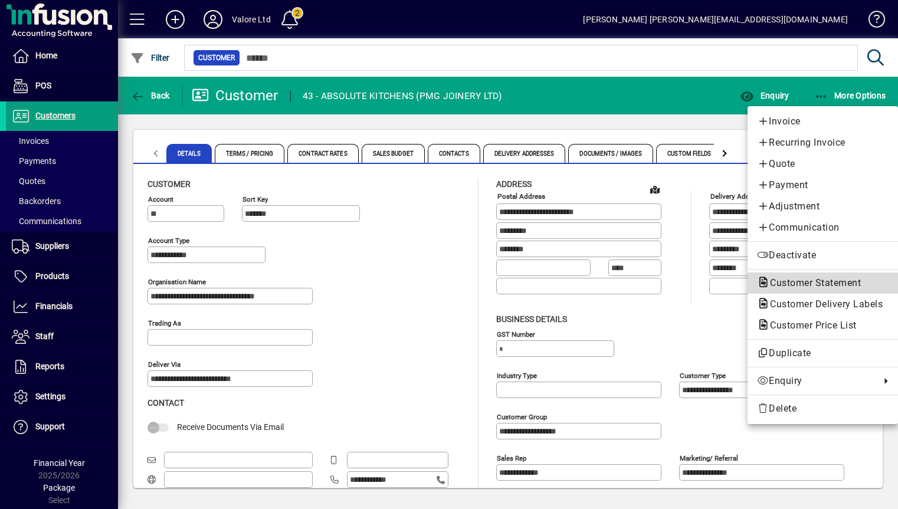
click at [806, 282] on span "Customer Statement" at bounding box center [812, 282] width 110 height 11
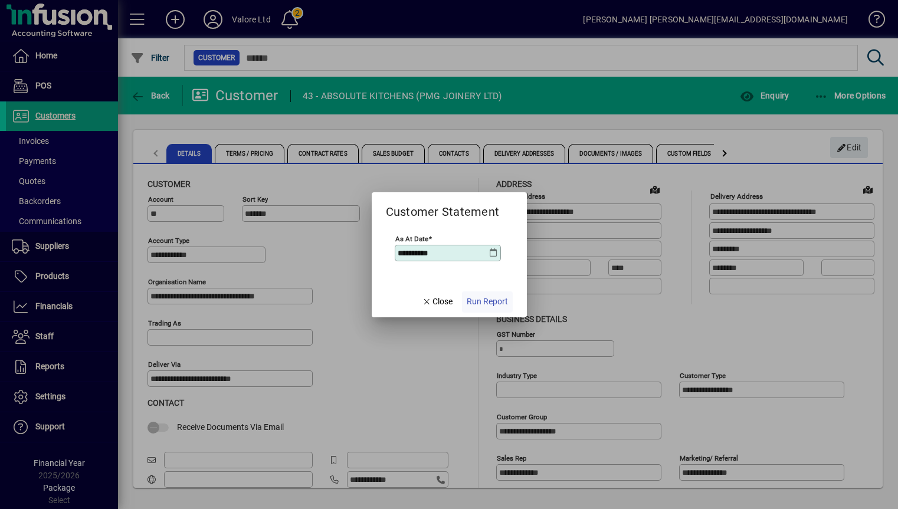
click at [478, 305] on span "Run Report" at bounding box center [486, 301] width 41 height 12
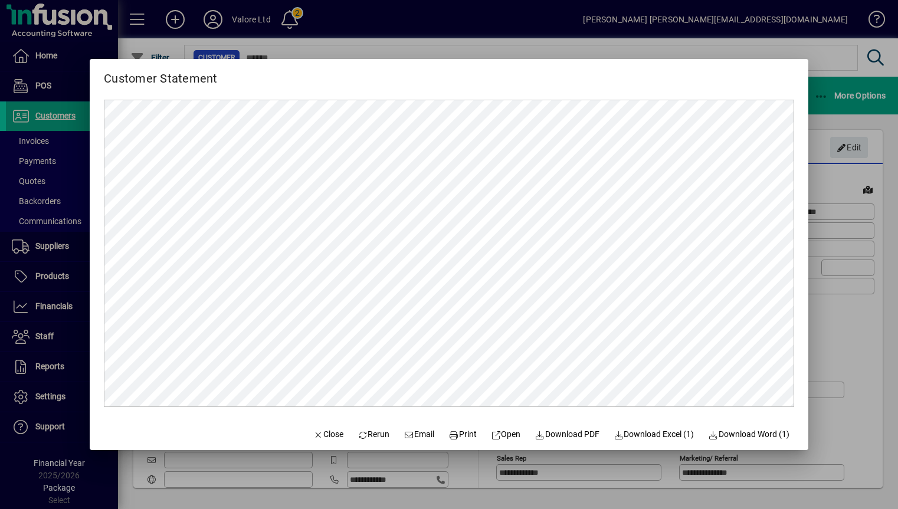
click at [831, 296] on div at bounding box center [449, 254] width 898 height 509
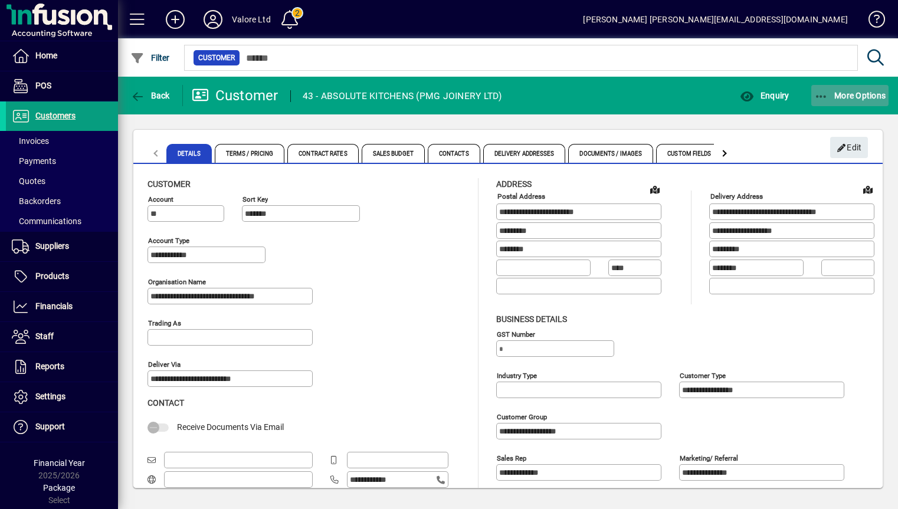
click at [867, 98] on span "More Options" at bounding box center [850, 95] width 72 height 9
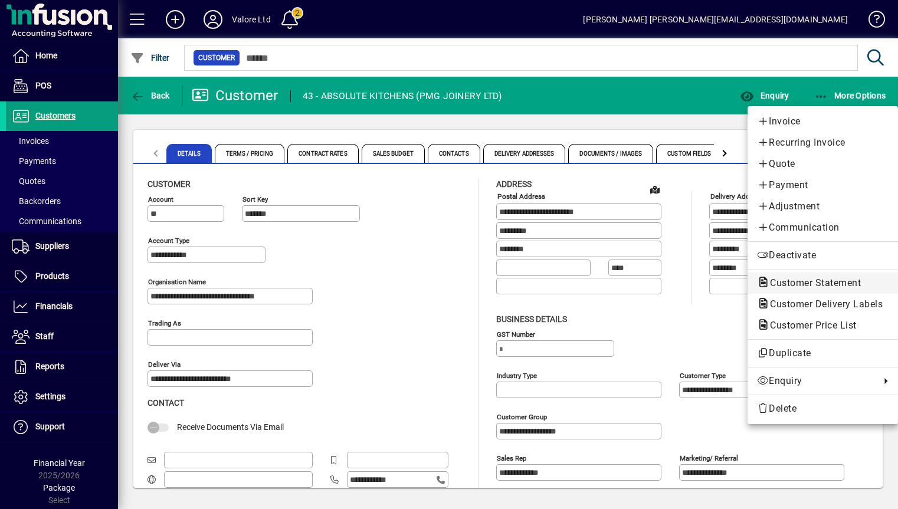
click at [803, 282] on span "Customer Statement" at bounding box center [812, 282] width 110 height 11
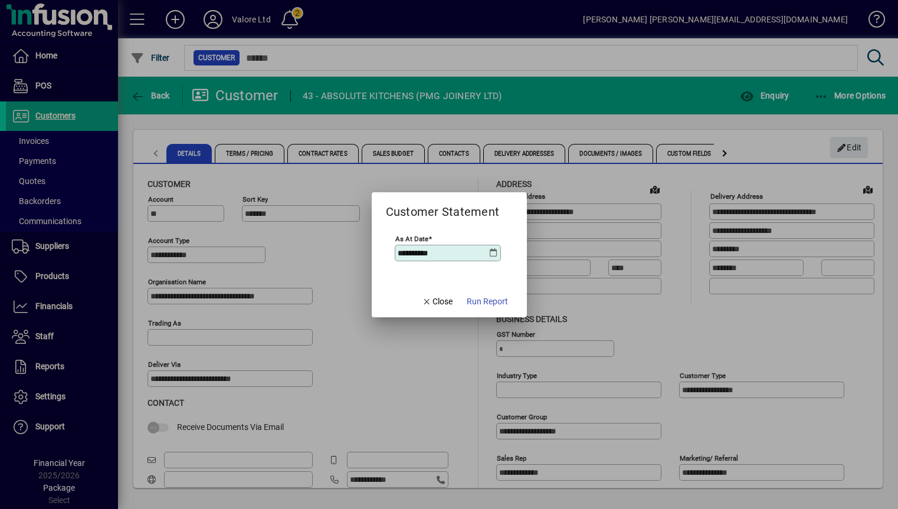
click at [495, 250] on icon at bounding box center [493, 252] width 9 height 9
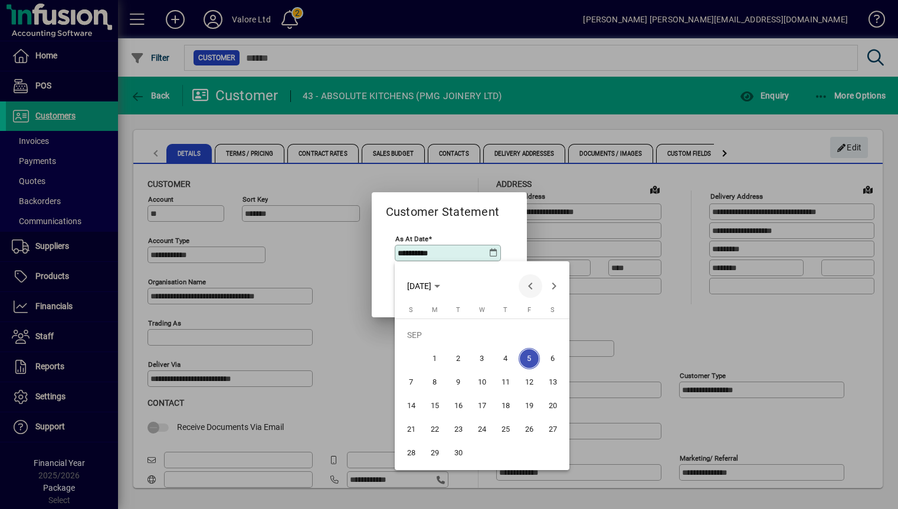
click at [525, 287] on span "Previous month" at bounding box center [530, 286] width 24 height 24
click at [411, 449] on span "31" at bounding box center [410, 452] width 21 height 21
type input "**********"
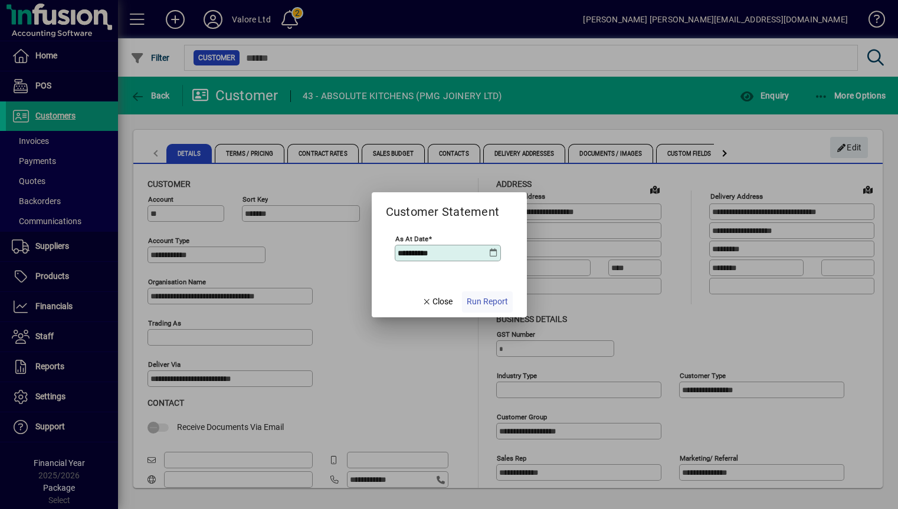
click at [487, 299] on span "Run Report" at bounding box center [486, 301] width 41 height 12
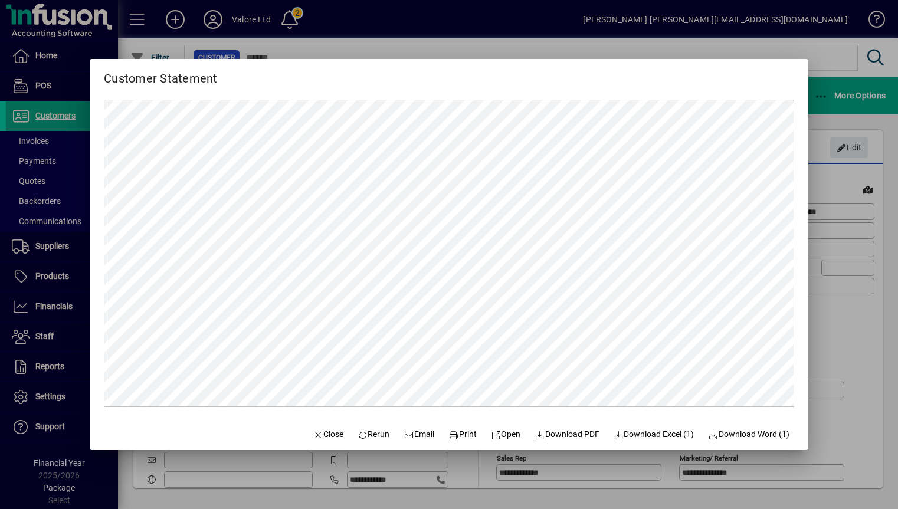
click at [879, 295] on div at bounding box center [449, 254] width 898 height 509
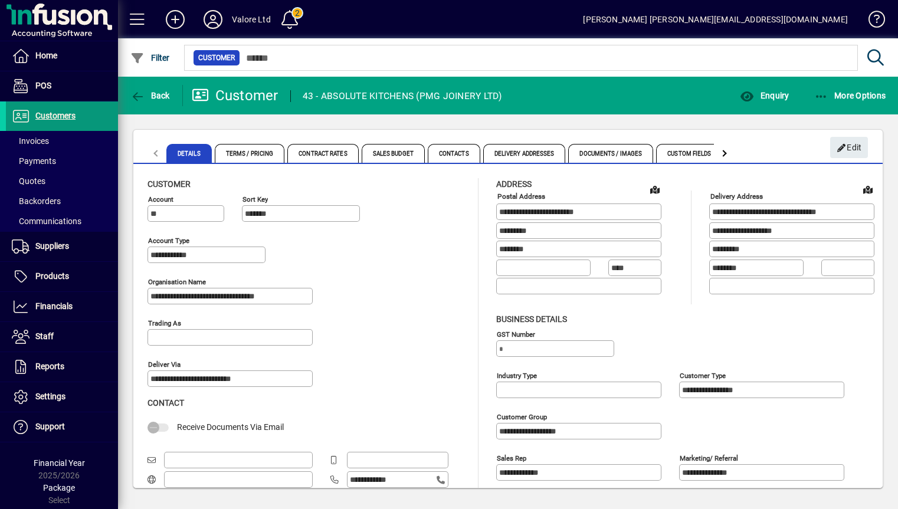
click at [55, 113] on span "Customers" at bounding box center [55, 115] width 40 height 9
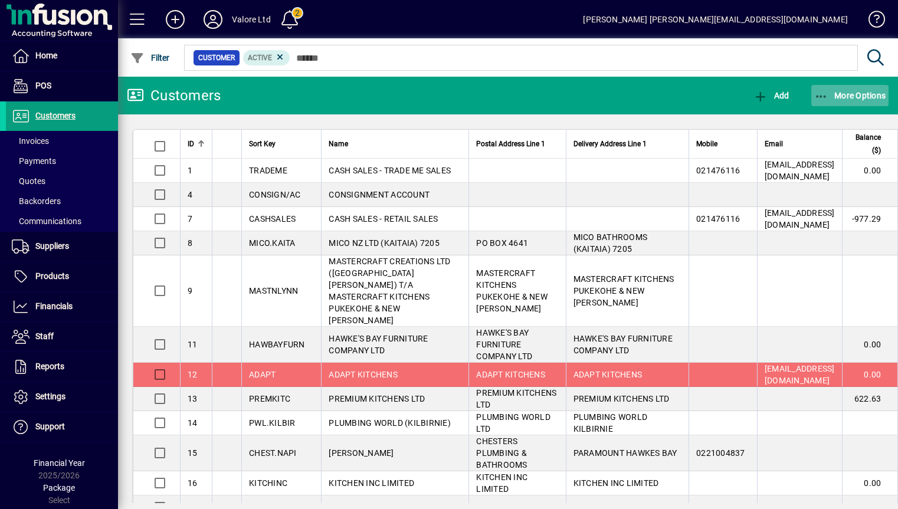
click at [844, 96] on span "More Options" at bounding box center [850, 95] width 72 height 9
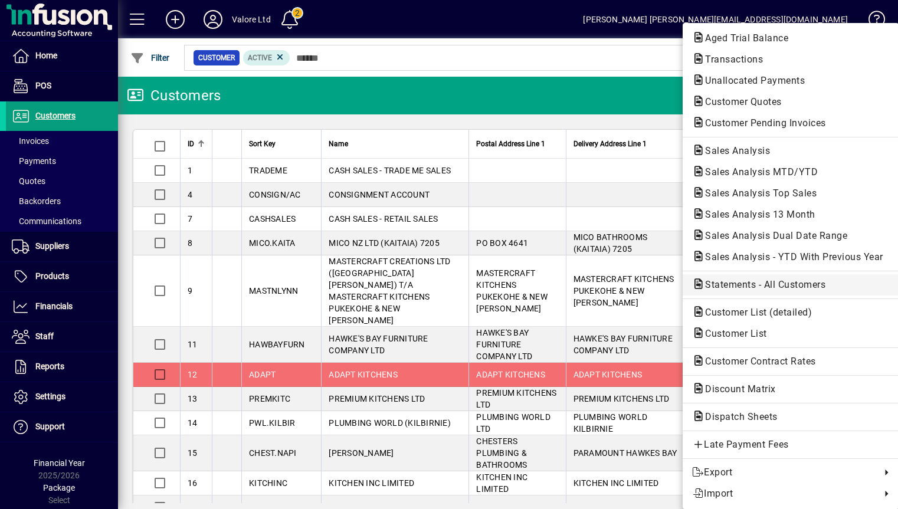
click at [771, 285] on span "Statements - All Customers" at bounding box center [761, 284] width 139 height 11
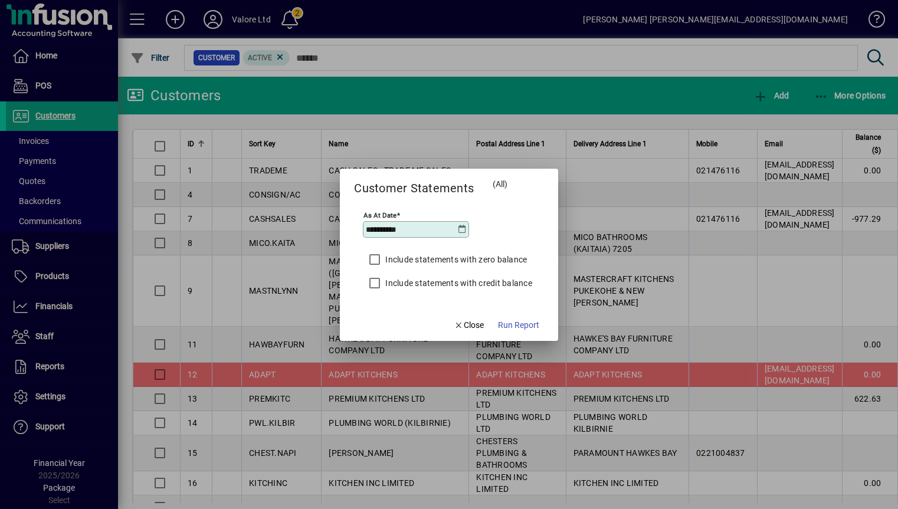
click at [462, 229] on icon at bounding box center [462, 229] width 9 height 9
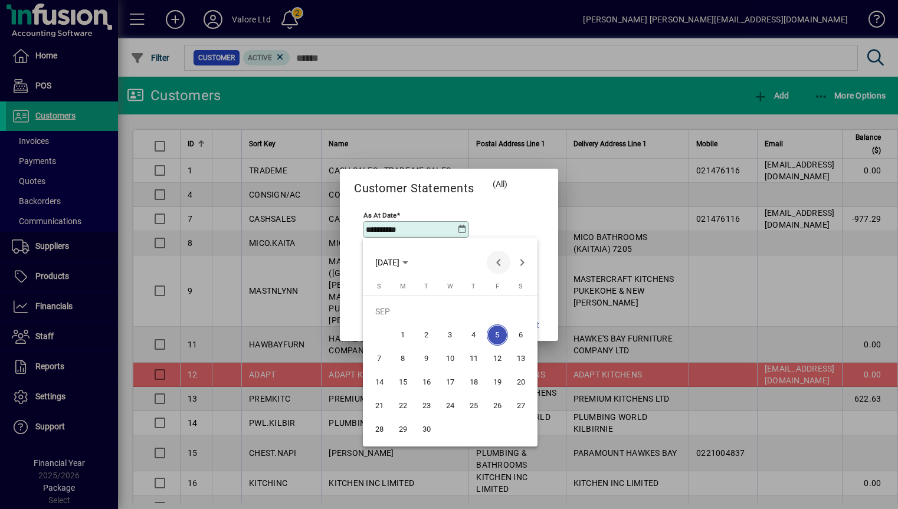
click at [494, 261] on span "Previous month" at bounding box center [499, 263] width 24 height 24
click at [373, 425] on span "31" at bounding box center [379, 429] width 21 height 21
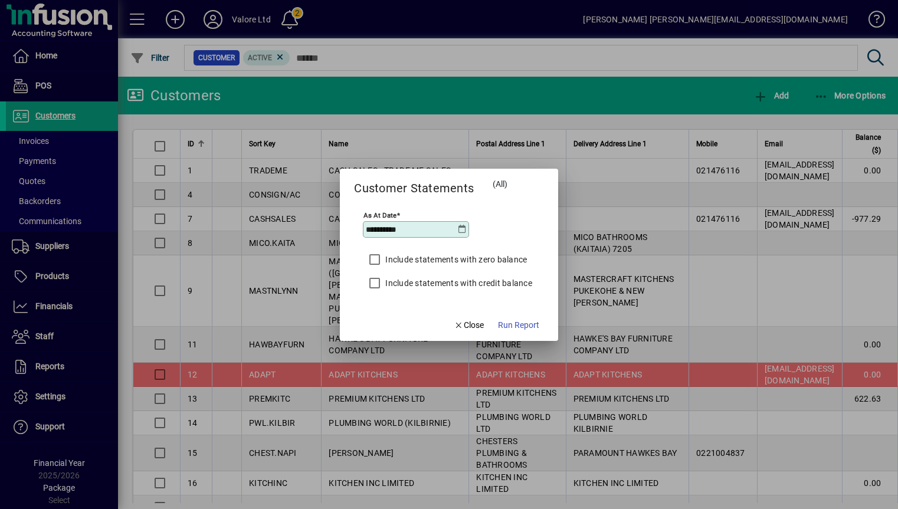
type input "**********"
click at [515, 325] on span "Run Report" at bounding box center [518, 325] width 41 height 12
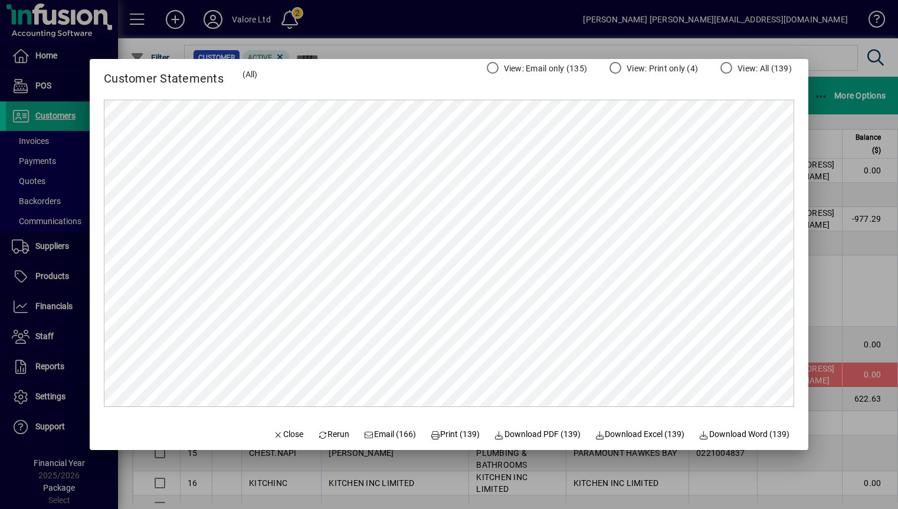
click at [839, 150] on div at bounding box center [449, 254] width 898 height 509
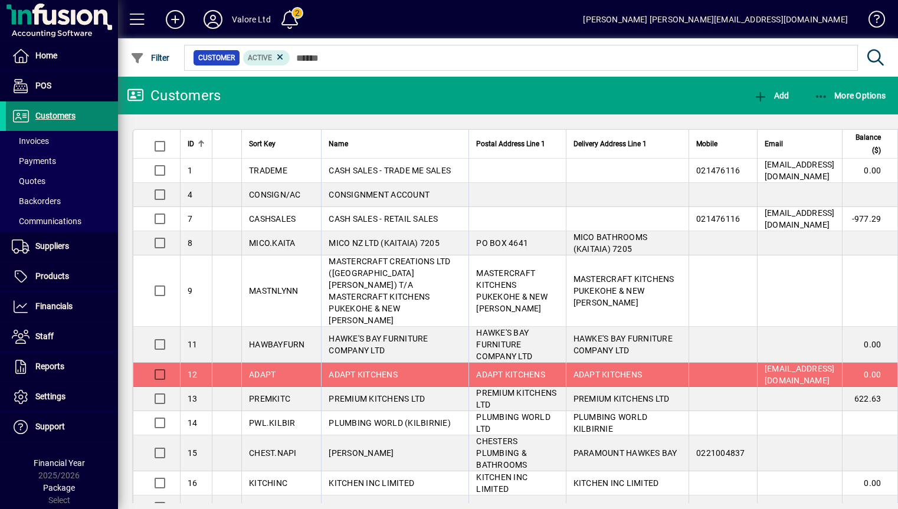
click at [70, 119] on span "Customers" at bounding box center [55, 115] width 40 height 9
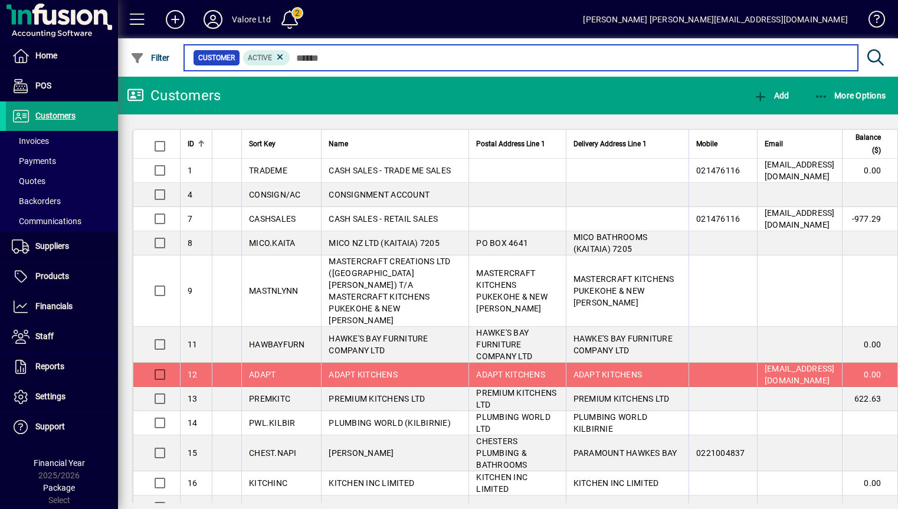
click at [331, 57] on input "text" at bounding box center [569, 58] width 558 height 17
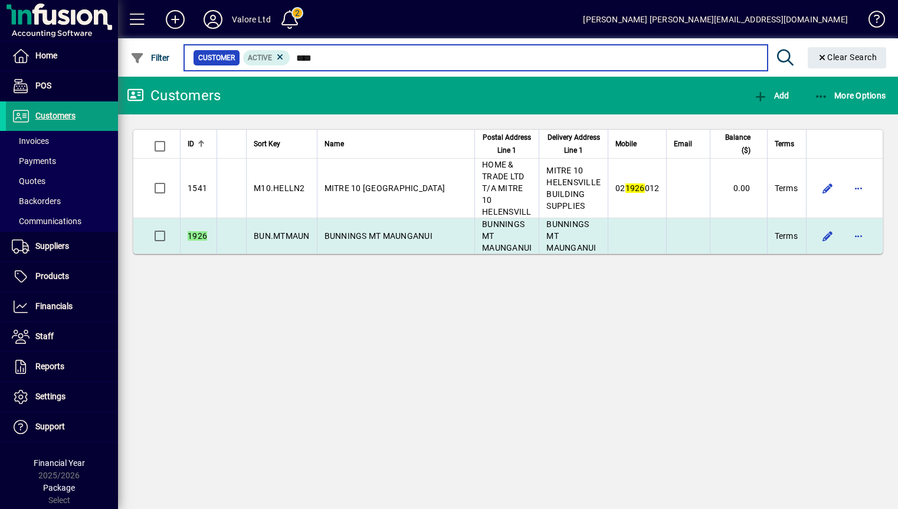
type input "****"
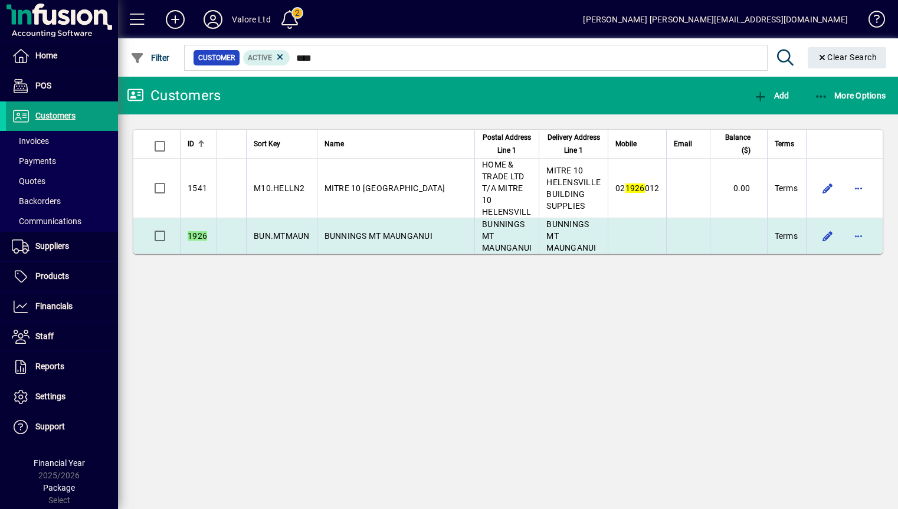
click at [368, 231] on span "BUNNINGS MT MAUNGANUI" at bounding box center [378, 235] width 108 height 9
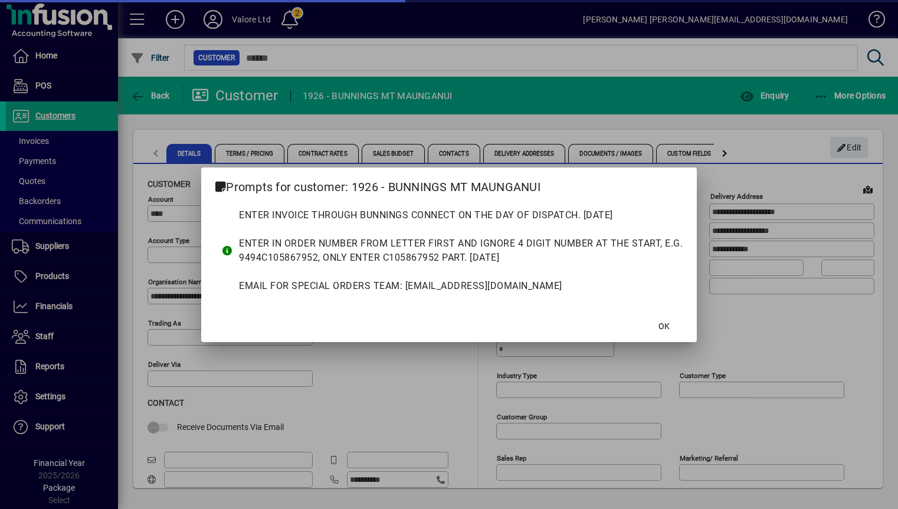
type input "**********"
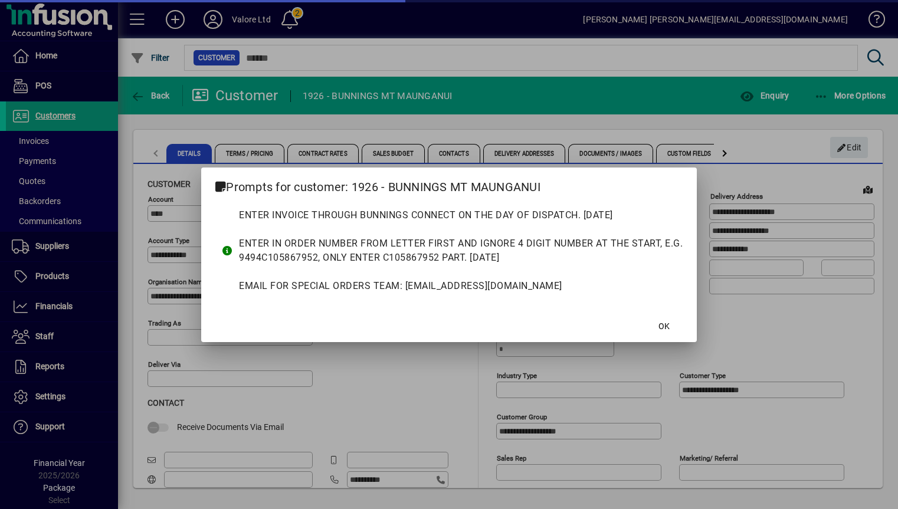
type input "**********"
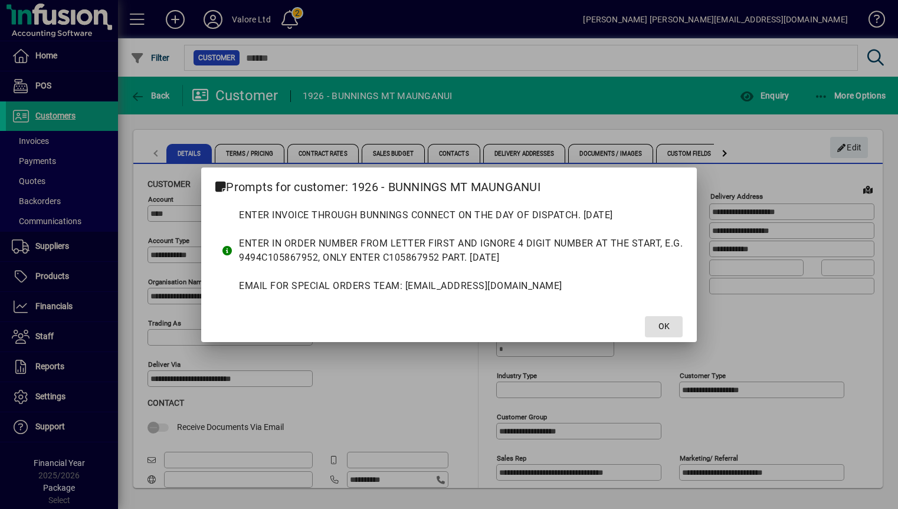
click at [658, 326] on span "OK" at bounding box center [663, 326] width 11 height 12
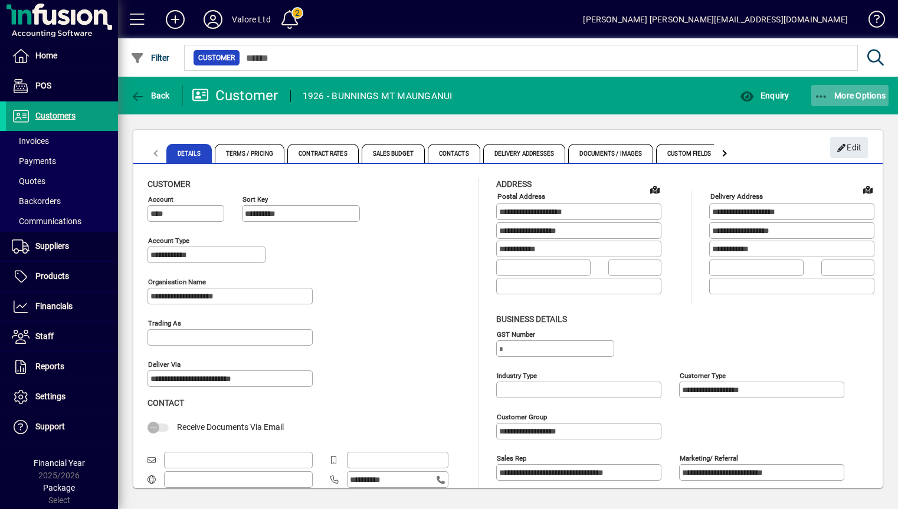
click at [853, 97] on span "More Options" at bounding box center [850, 95] width 72 height 9
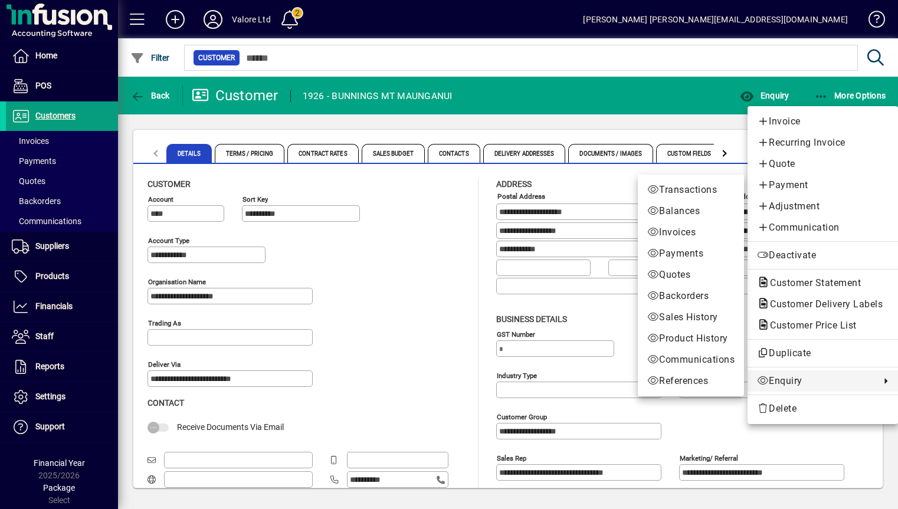
click at [777, 385] on span "Enquiry" at bounding box center [815, 381] width 117 height 14
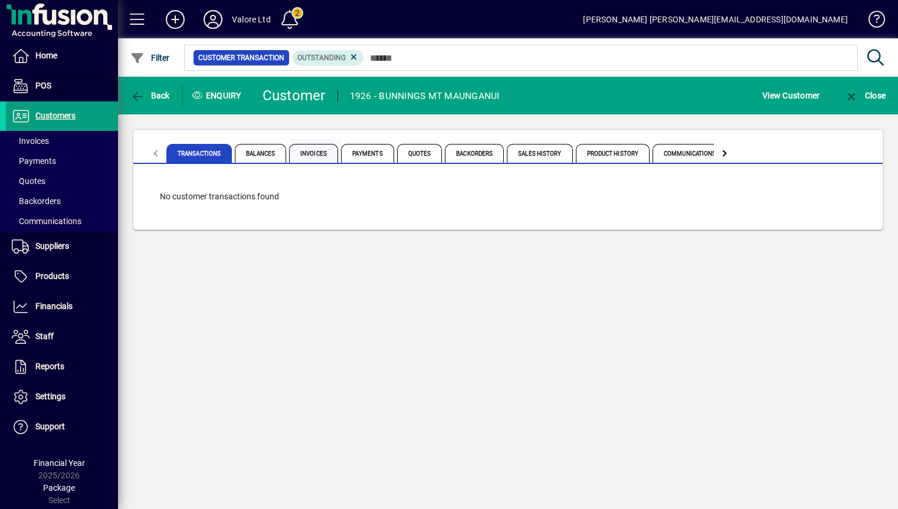
click at [317, 155] on span "Invoices" at bounding box center [313, 153] width 49 height 19
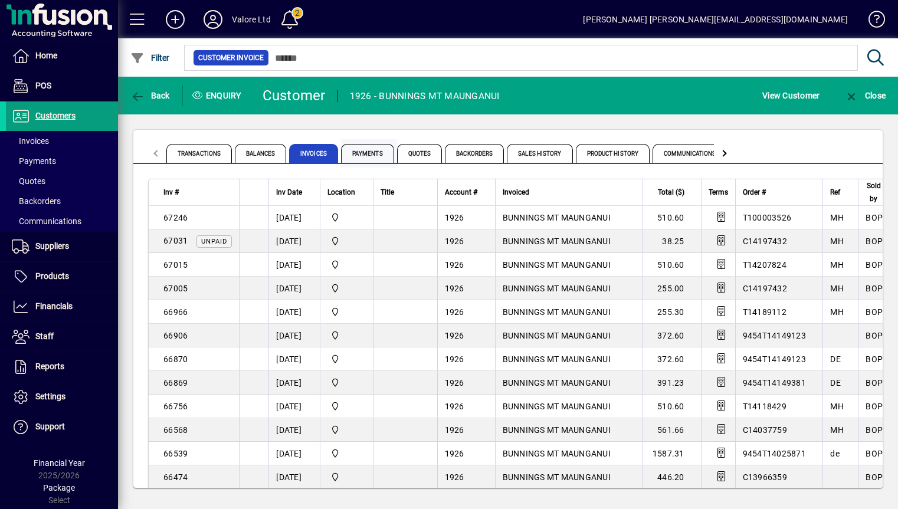
click at [385, 150] on span "Payments" at bounding box center [367, 153] width 53 height 19
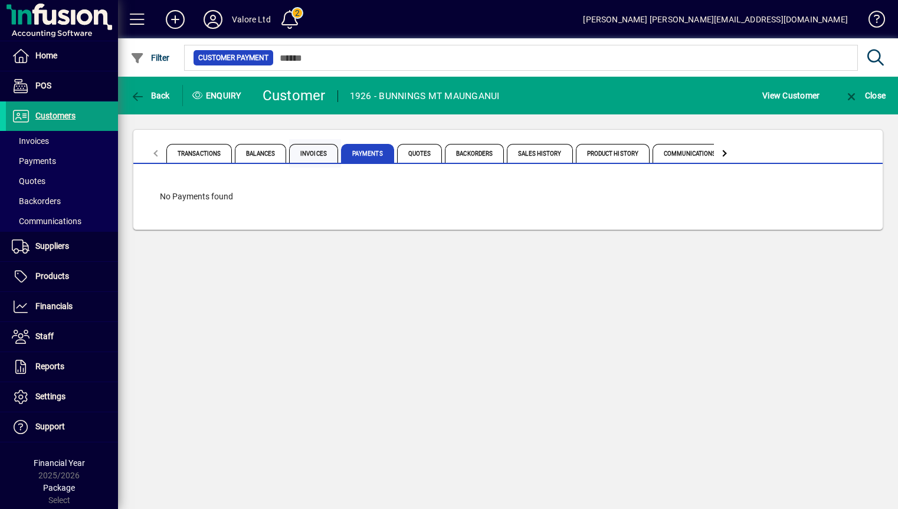
click at [303, 153] on span "Invoices" at bounding box center [313, 153] width 49 height 19
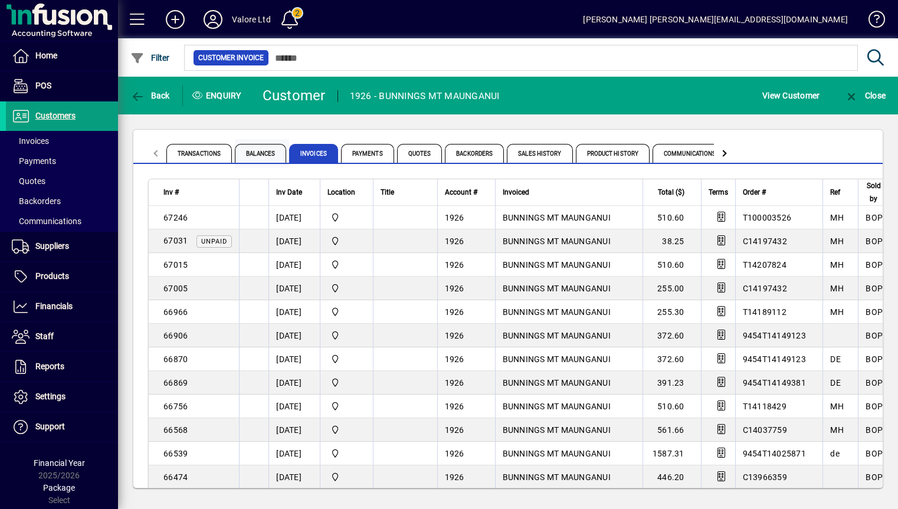
click at [262, 150] on span "Balances" at bounding box center [260, 153] width 51 height 19
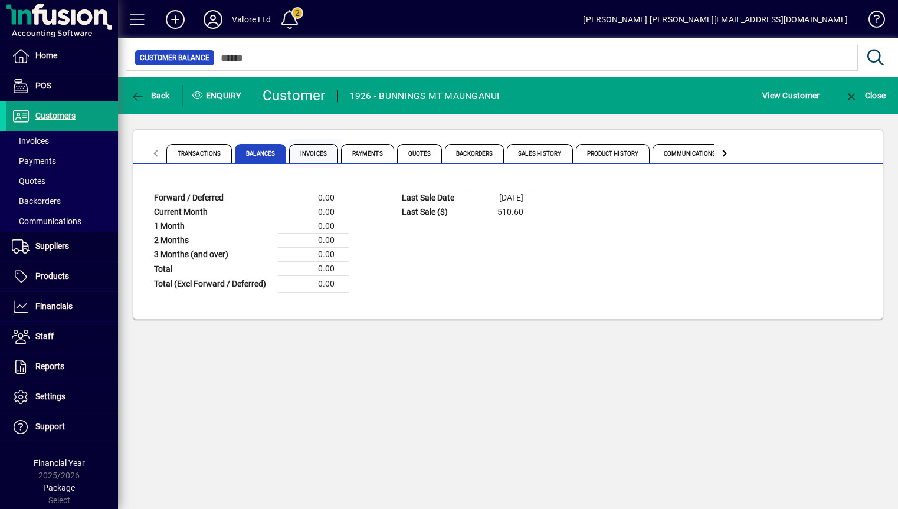
click at [306, 151] on span "Invoices" at bounding box center [313, 153] width 49 height 19
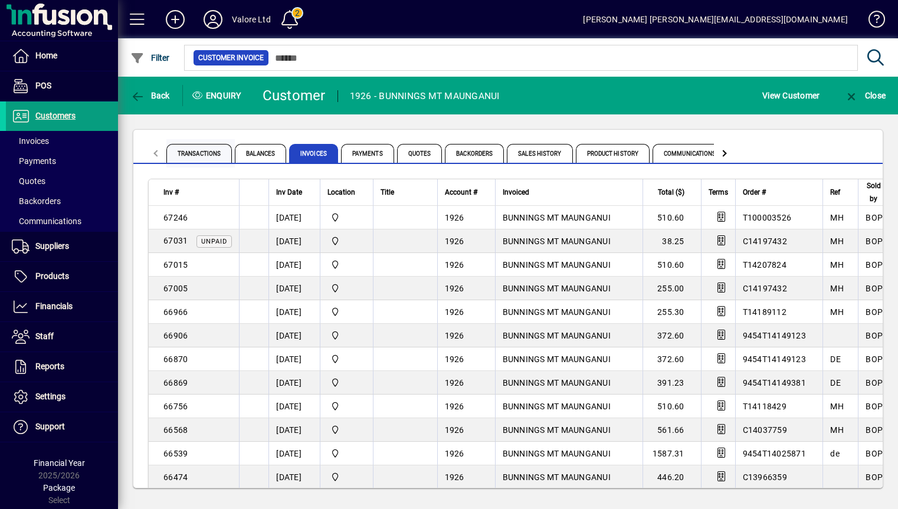
click at [203, 156] on span "Transactions" at bounding box center [198, 153] width 65 height 19
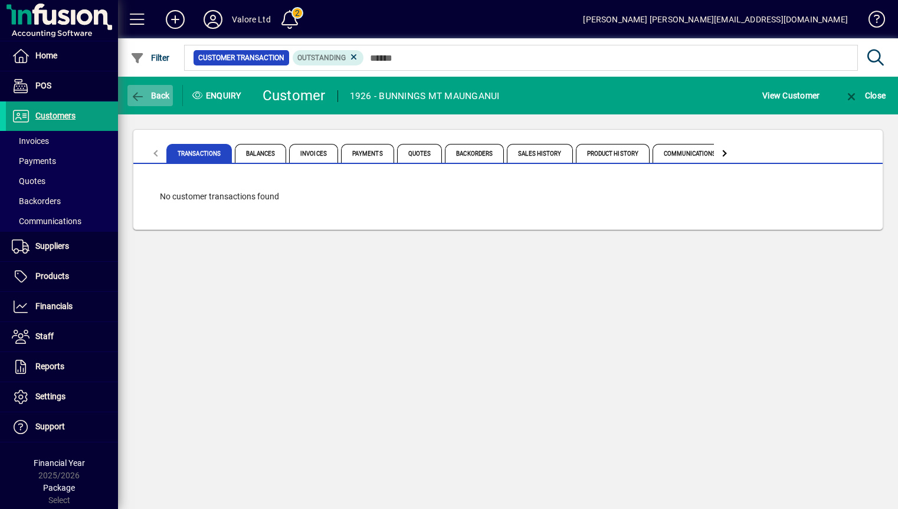
click at [149, 98] on span "Back" at bounding box center [150, 95] width 40 height 9
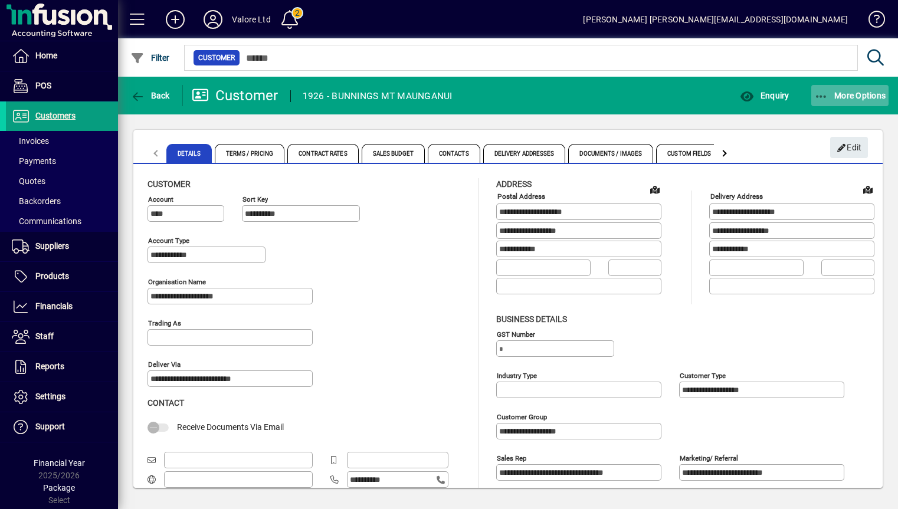
click at [859, 95] on span "More Options" at bounding box center [850, 95] width 72 height 9
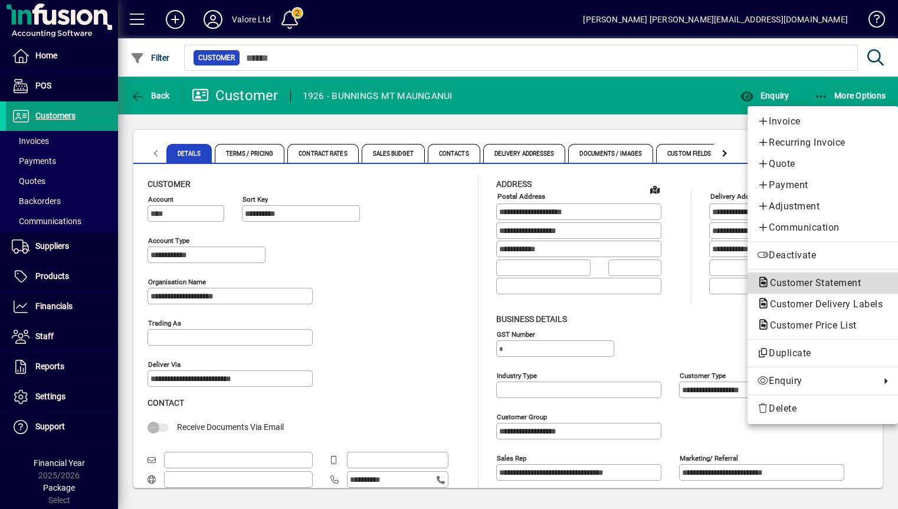
click at [810, 282] on span "Customer Statement" at bounding box center [812, 282] width 110 height 11
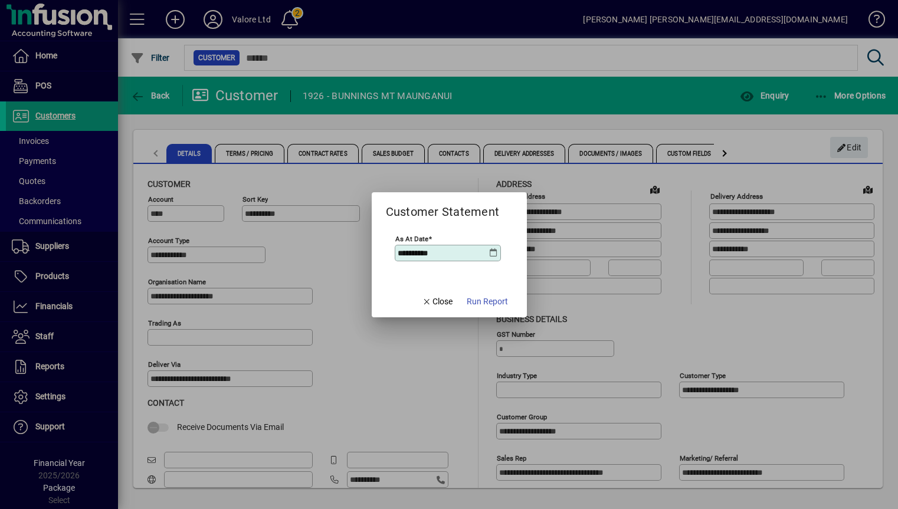
click at [491, 299] on span "Run Report" at bounding box center [486, 301] width 41 height 12
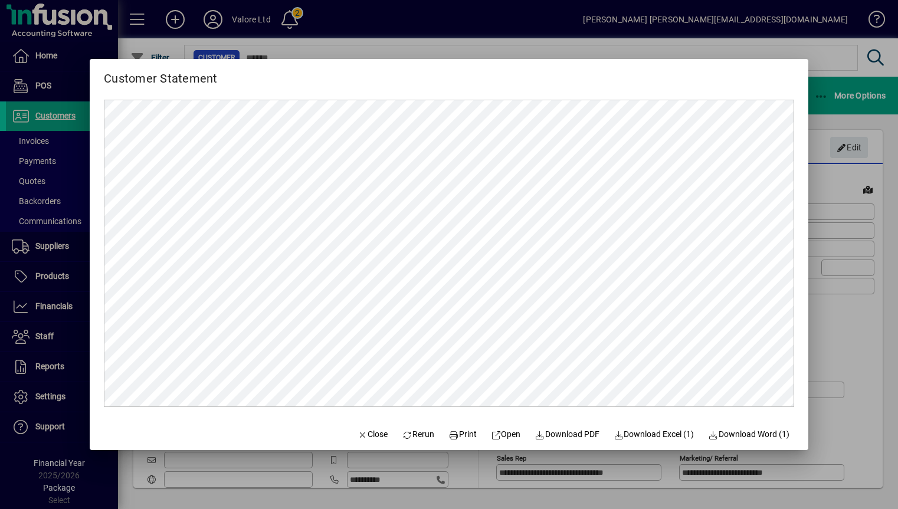
click at [881, 238] on div at bounding box center [449, 254] width 898 height 509
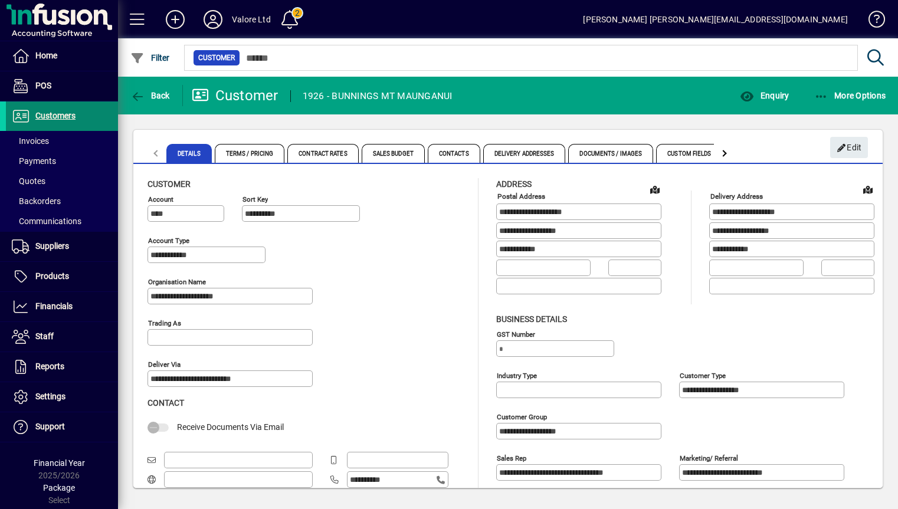
click at [67, 113] on span "Customers" at bounding box center [55, 115] width 40 height 9
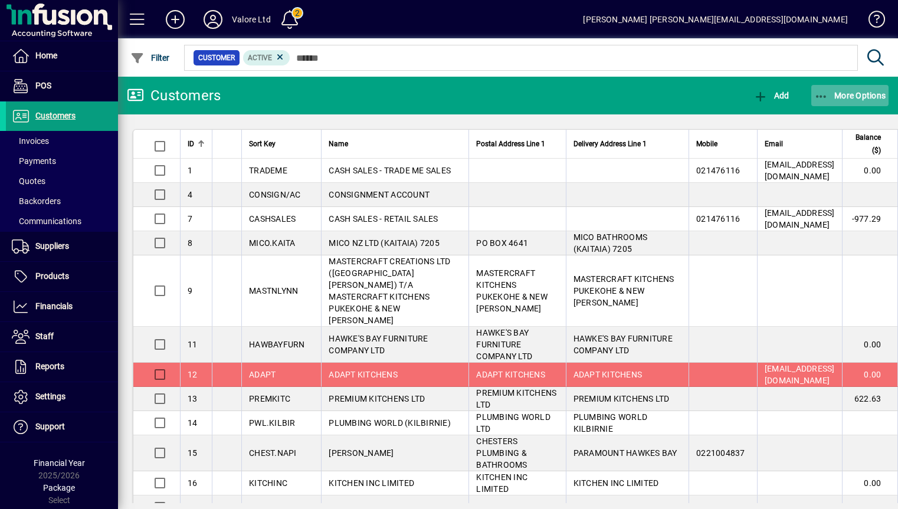
click at [862, 96] on span "More Options" at bounding box center [850, 95] width 72 height 9
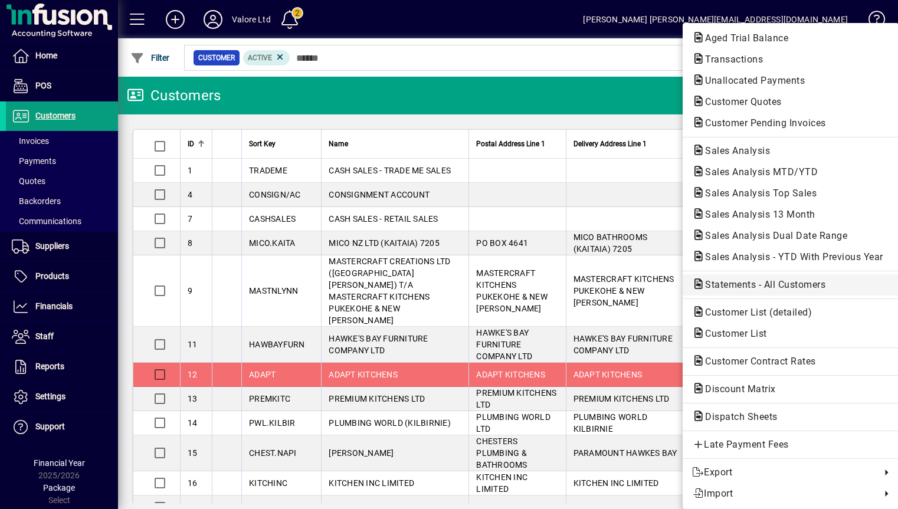
click at [780, 285] on span "Statements - All Customers" at bounding box center [761, 284] width 139 height 11
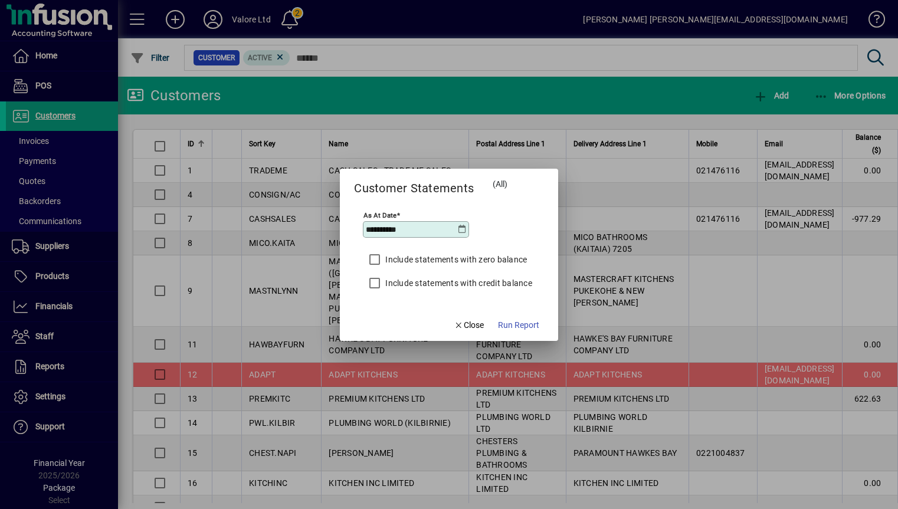
click at [461, 231] on icon at bounding box center [462, 229] width 9 height 9
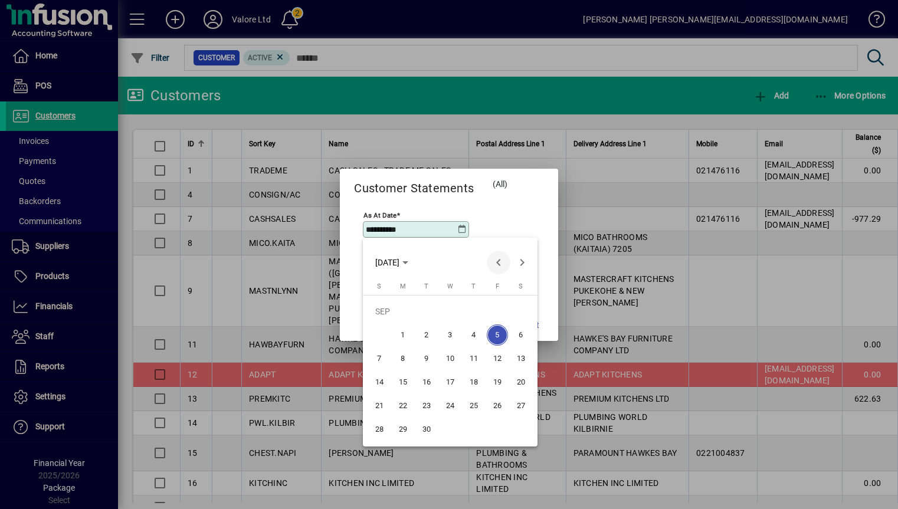
click at [495, 260] on span "Previous month" at bounding box center [499, 263] width 24 height 24
click at [380, 425] on span "31" at bounding box center [379, 429] width 21 height 21
type input "**********"
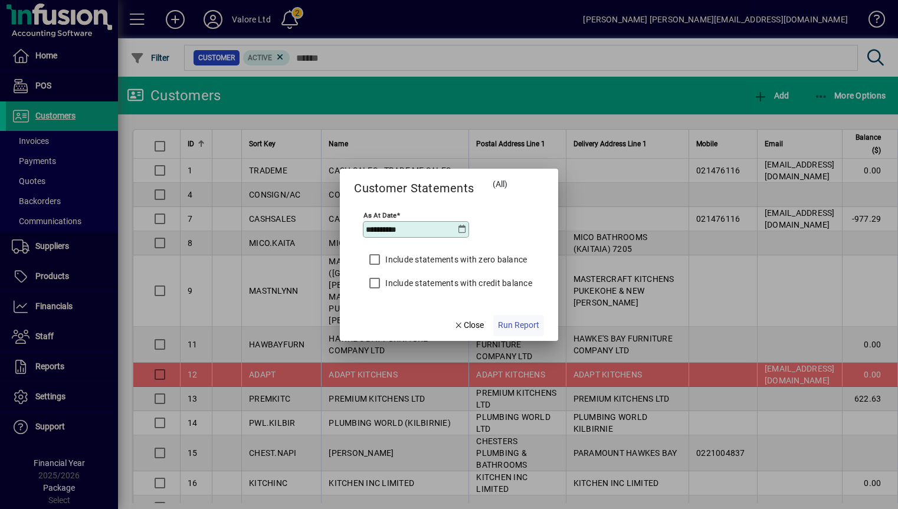
click at [520, 325] on span "Run Report" at bounding box center [518, 325] width 41 height 12
